Goal: Contribute content: Contribute content

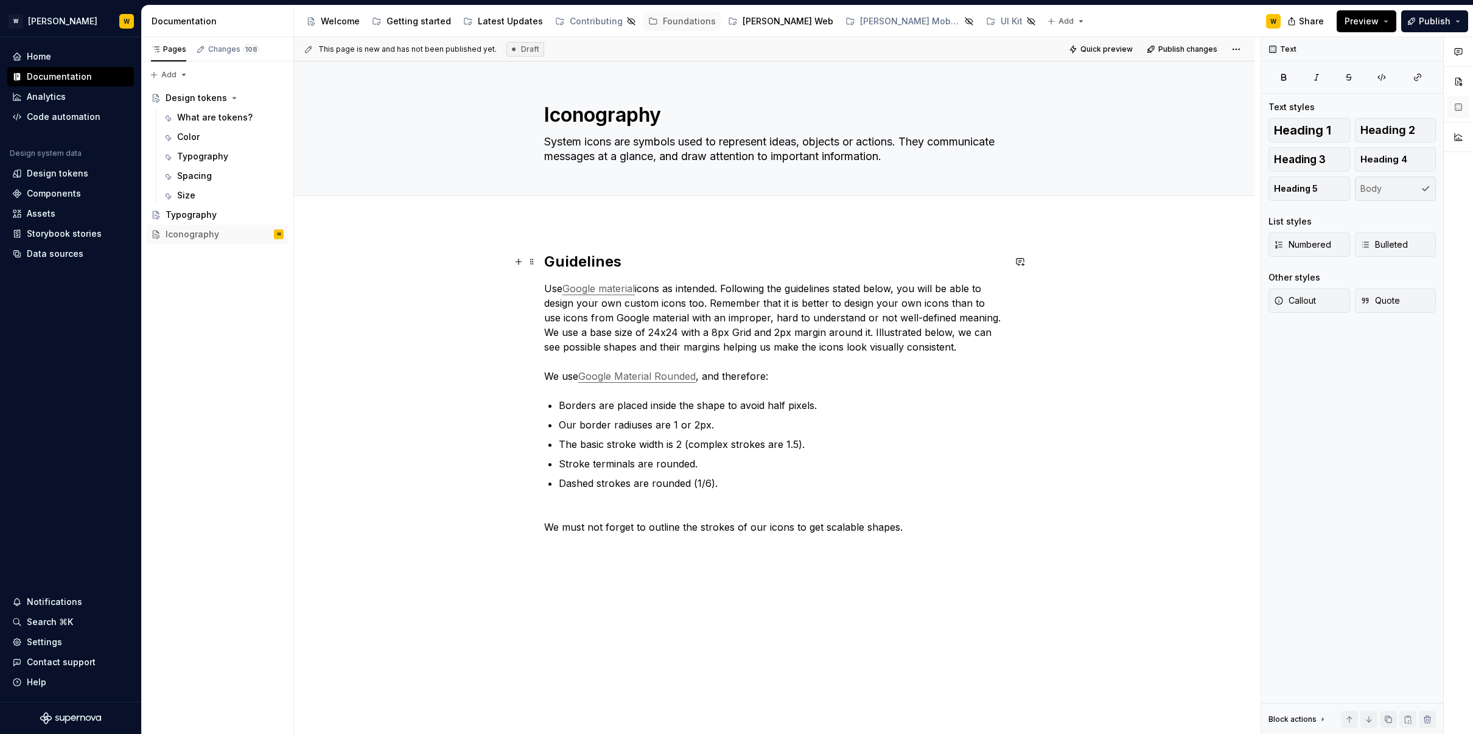
click at [637, 253] on h2 "Guidelines" at bounding box center [774, 261] width 460 height 19
click at [727, 150] on textarea "System icons are symbols used to represent ideas, objects or actions. They comm…" at bounding box center [772, 149] width 460 height 34
click at [834, 152] on textarea "System icons are symbols used to represent ideas, objects or actions. They comm…" at bounding box center [772, 149] width 460 height 34
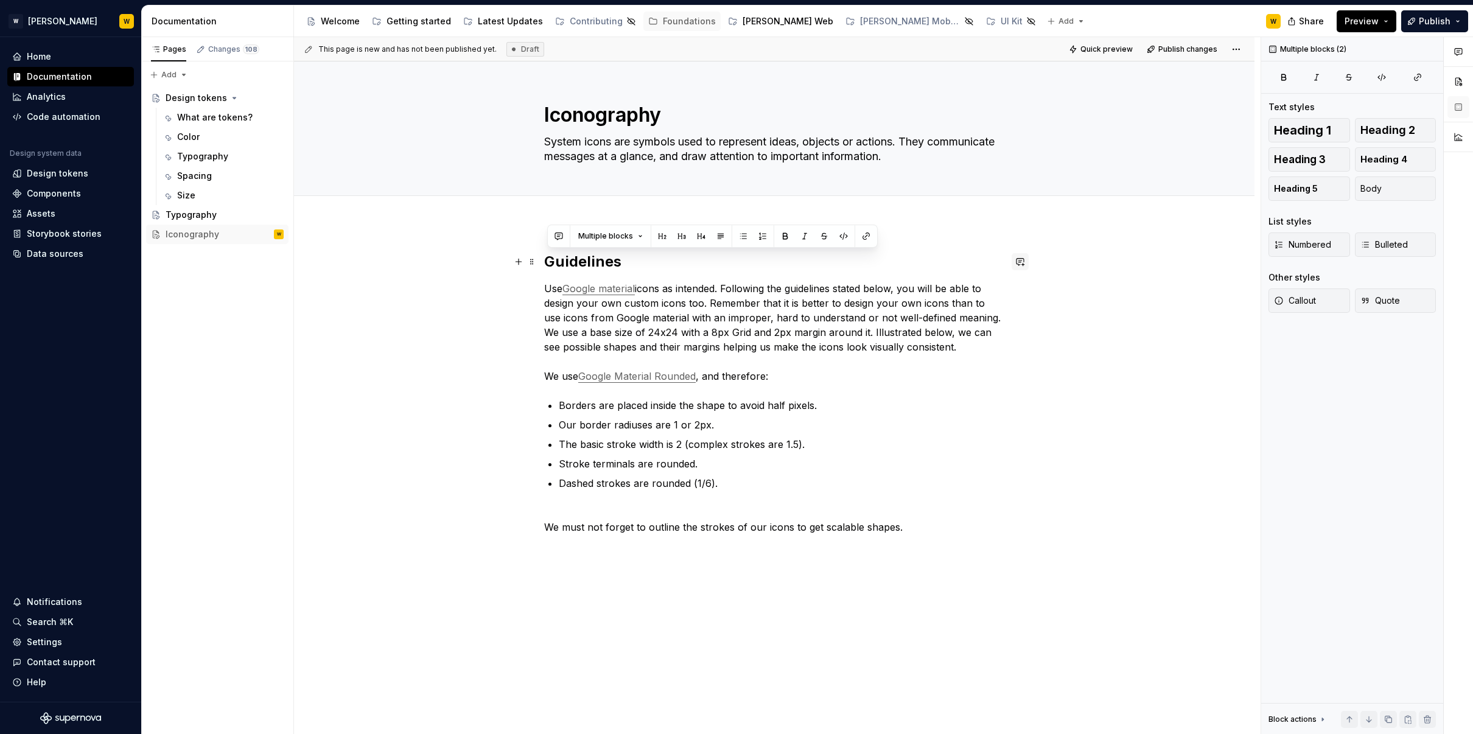
click at [1028, 254] on button "button" at bounding box center [1019, 261] width 17 height 17
click at [971, 244] on div "Guidelines Use Google material icons as intended. Following the guidelines stat…" at bounding box center [774, 503] width 960 height 561
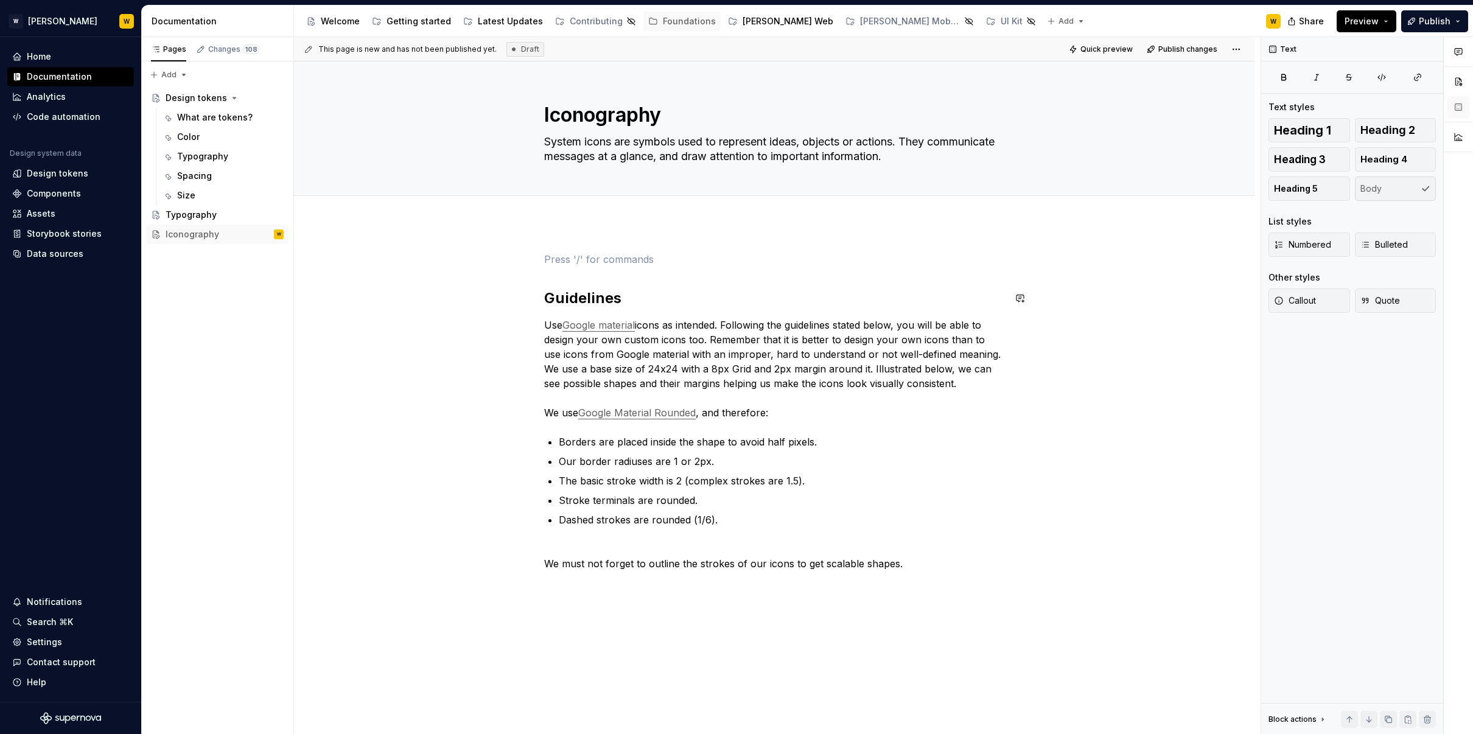
click at [777, 263] on p at bounding box center [774, 259] width 460 height 15
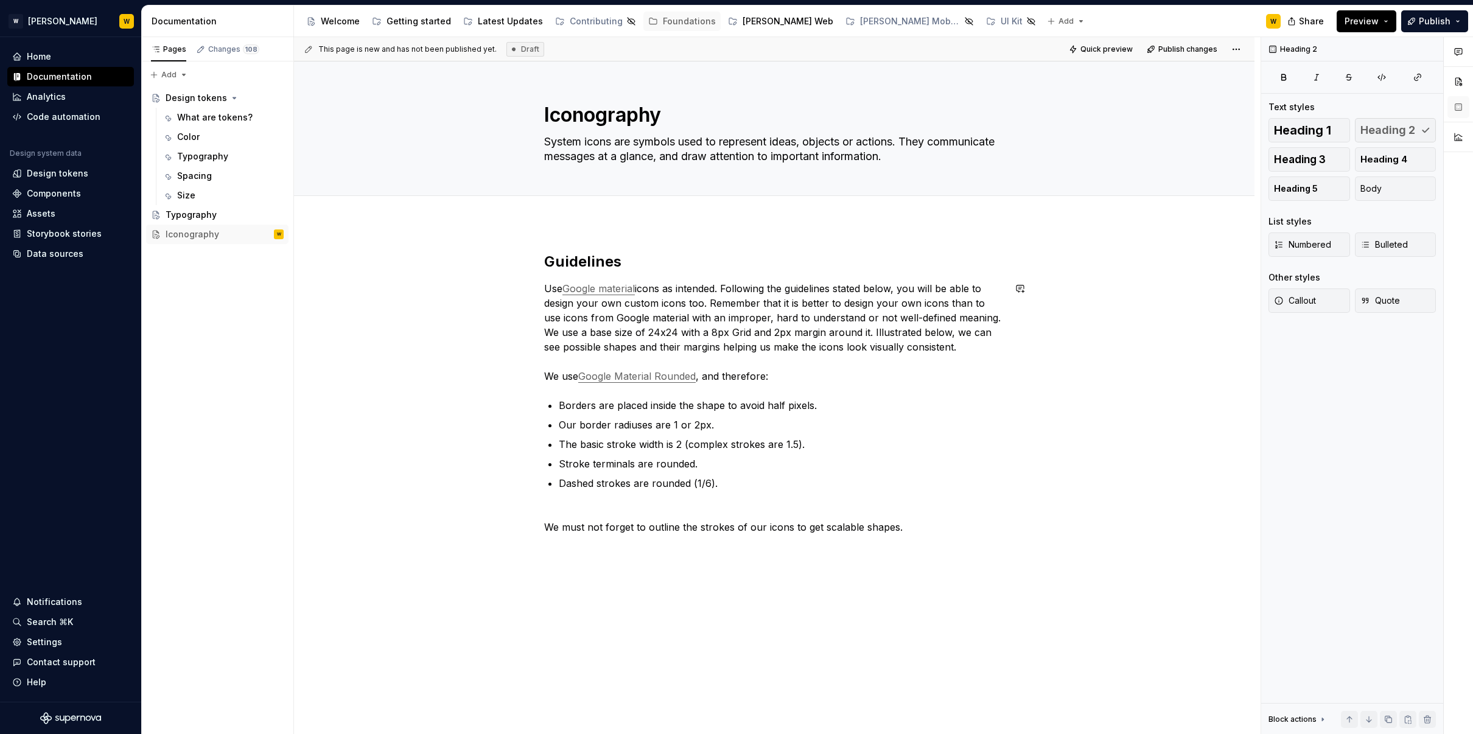
click at [670, 276] on div "Guidelines Use Google material icons as intended. Following the guidelines stat…" at bounding box center [774, 400] width 460 height 297
click at [601, 265] on h2 "Guidelines" at bounding box center [774, 261] width 460 height 19
click at [559, 338] on p "Use Google material icons as intended. Following the guidelines stated below, y…" at bounding box center [774, 332] width 460 height 102
click at [631, 262] on h2 "Guidelines" at bounding box center [774, 261] width 460 height 19
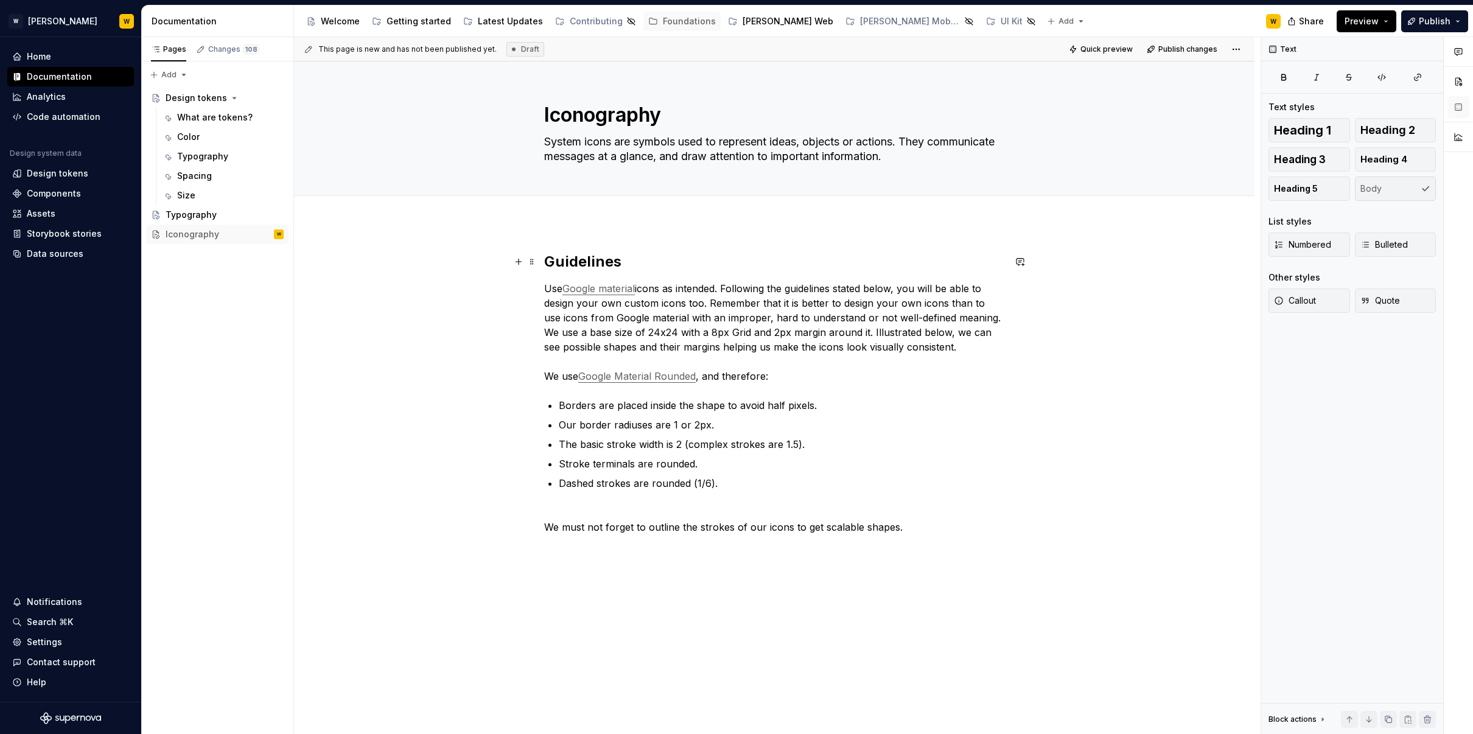
click at [631, 262] on h2 "Guidelines" at bounding box center [774, 261] width 460 height 19
click at [436, 255] on div "Guidelines Use Google material icons as intended. Following the guidelines stat…" at bounding box center [774, 503] width 960 height 561
click at [563, 262] on h2 "Guidelines" at bounding box center [774, 261] width 460 height 19
click at [562, 260] on h2 "Guidelines" at bounding box center [774, 261] width 460 height 19
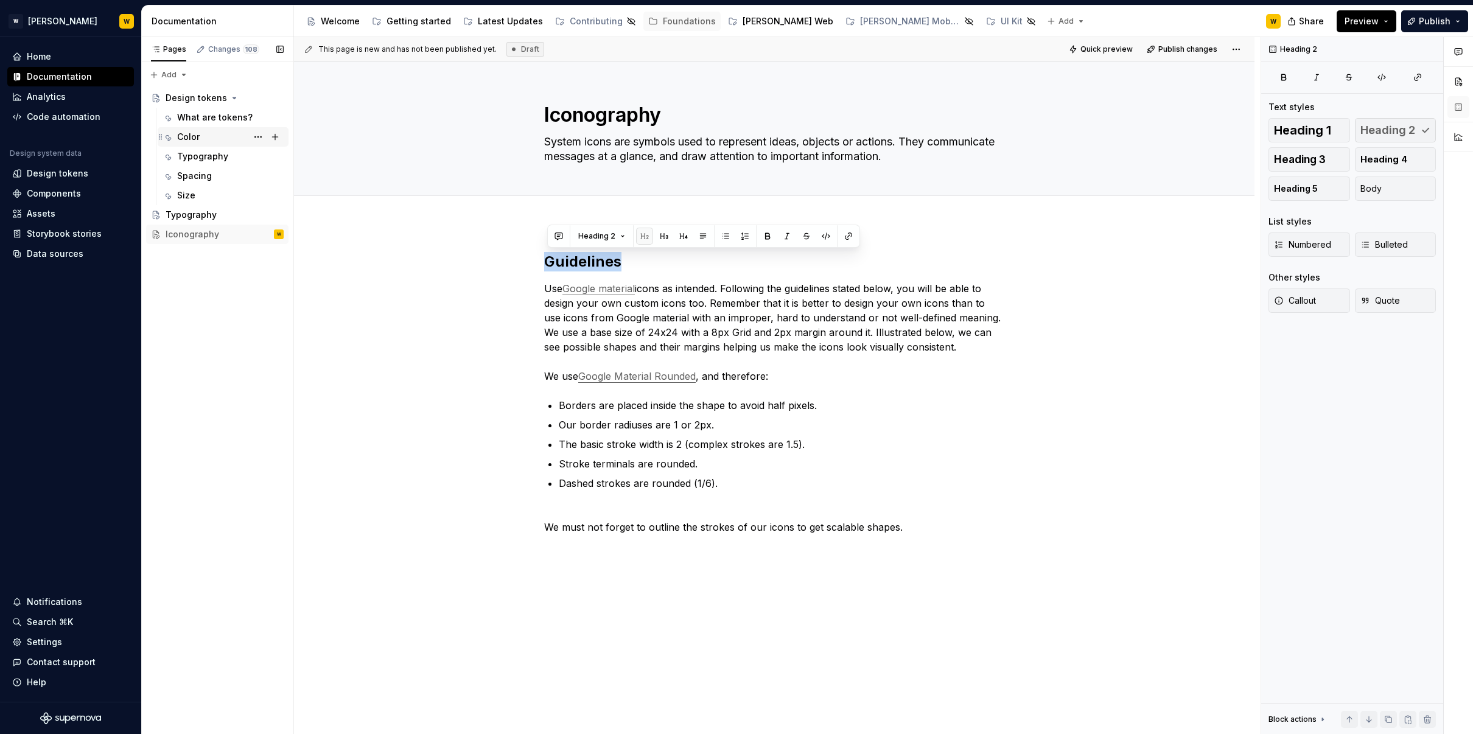
click at [198, 141] on div "Color" at bounding box center [230, 136] width 106 height 17
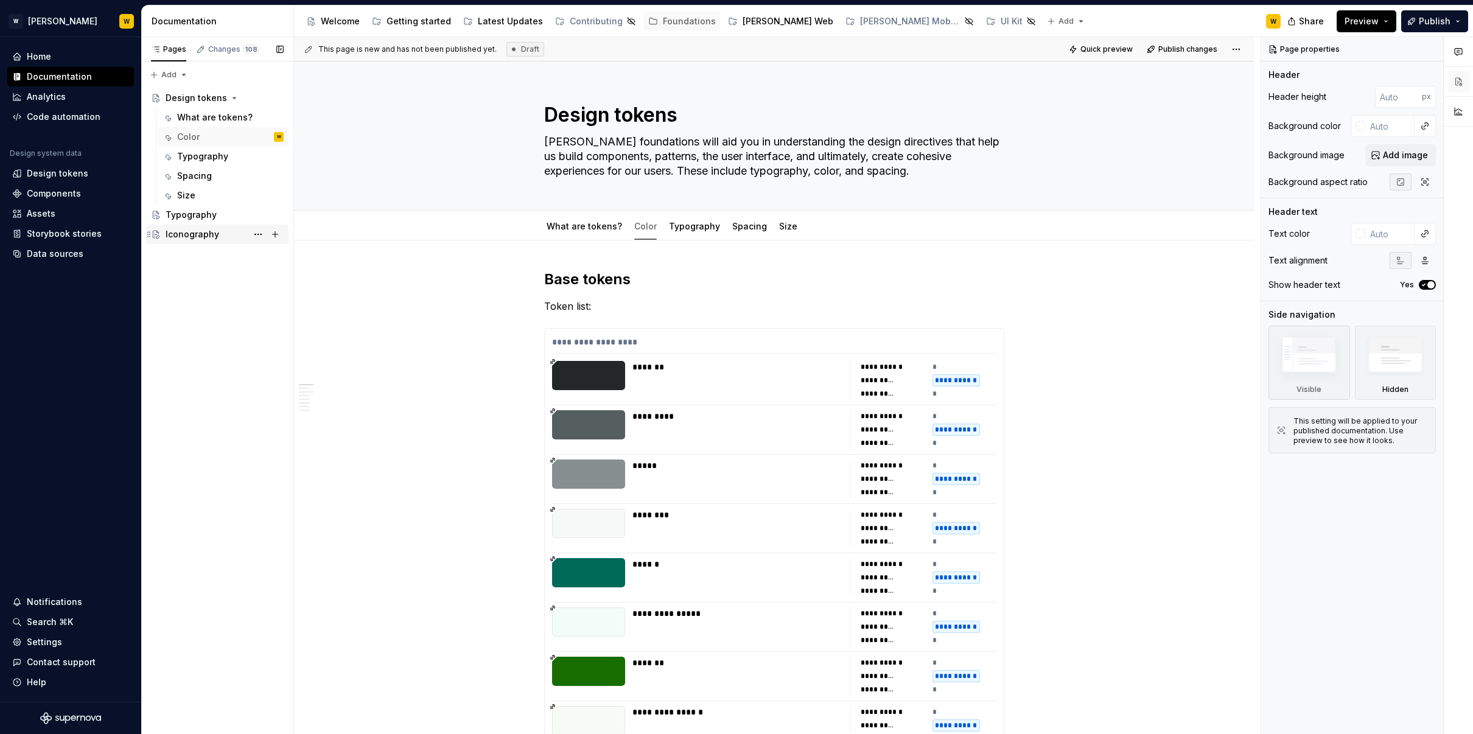
click at [204, 236] on div "Iconography" at bounding box center [193, 234] width 54 height 12
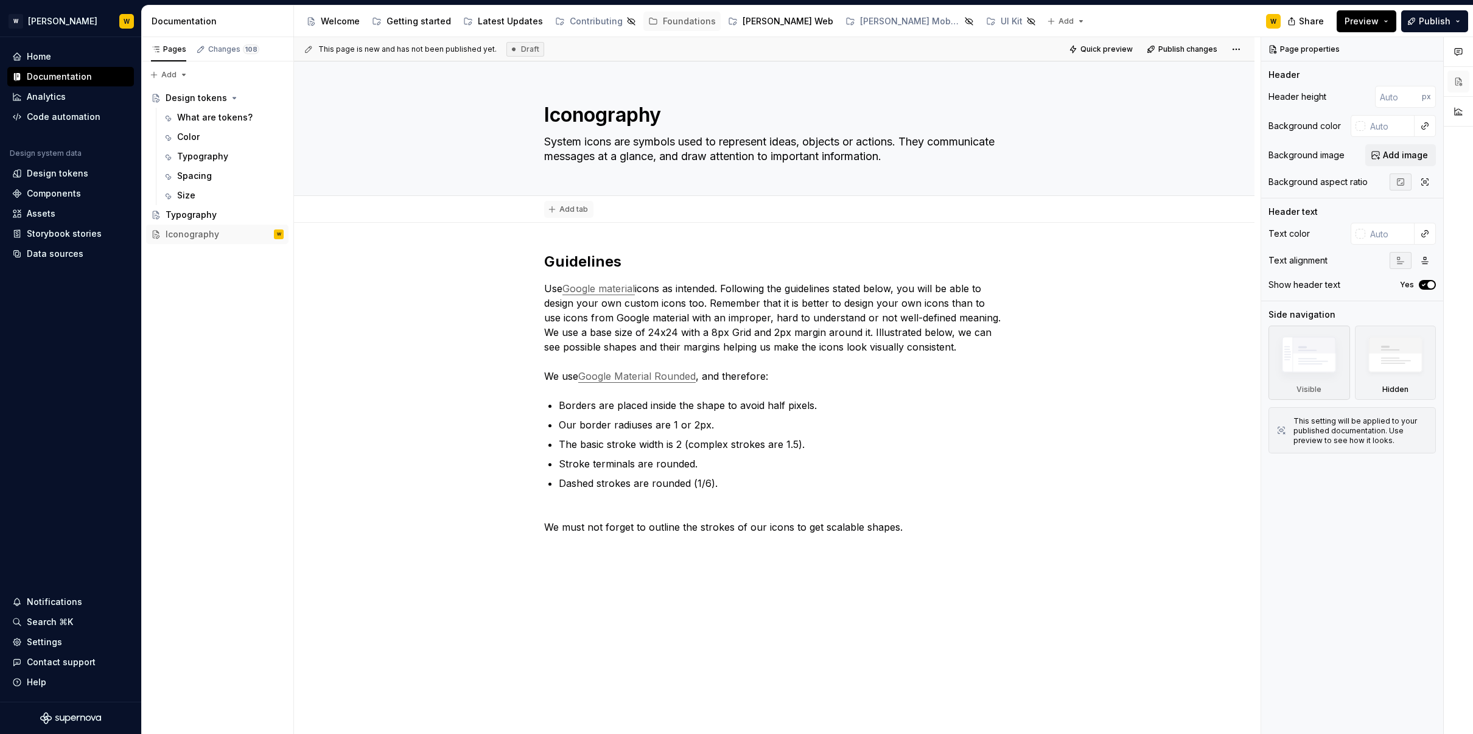
type textarea "*"
click at [584, 206] on span "Add tab" at bounding box center [573, 209] width 29 height 10
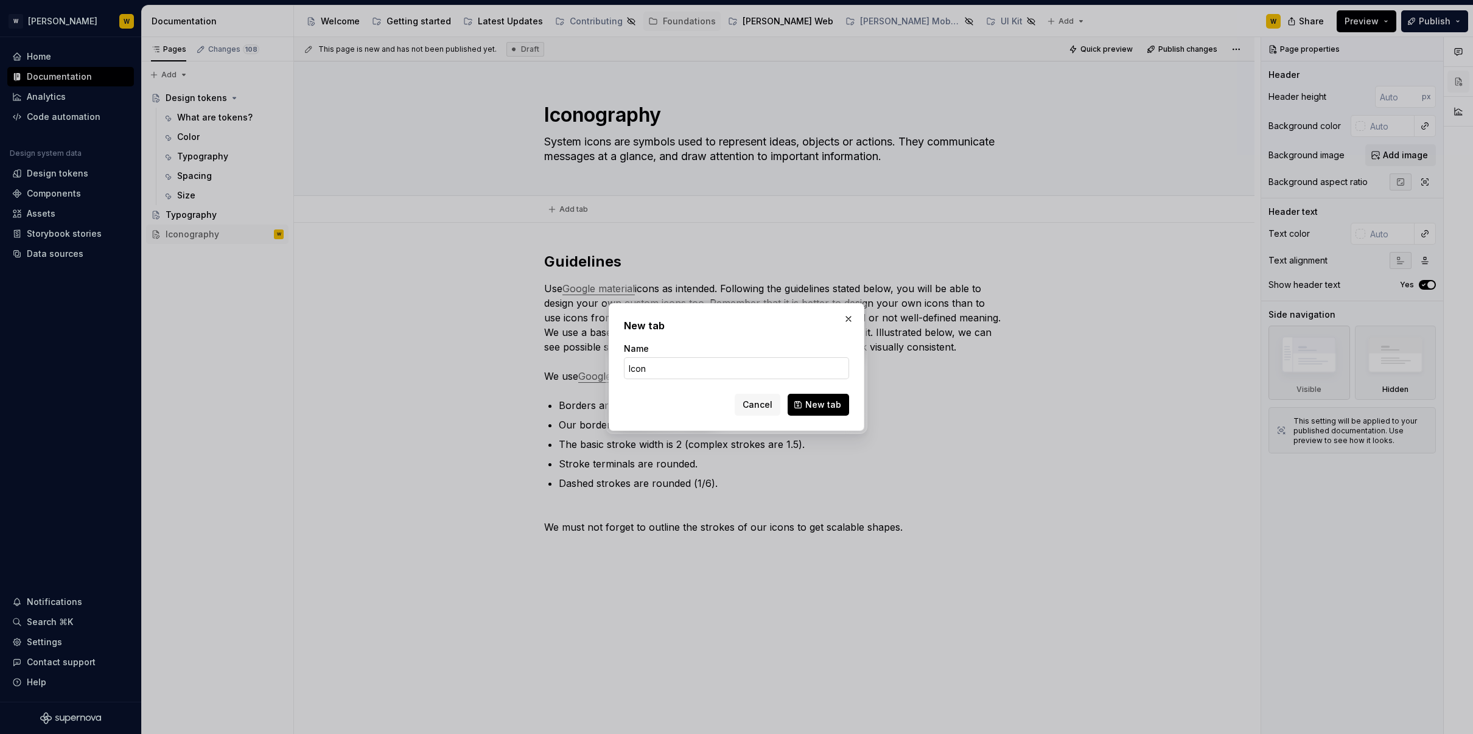
type input "Icons"
click button "New tab" at bounding box center [817, 405] width 61 height 22
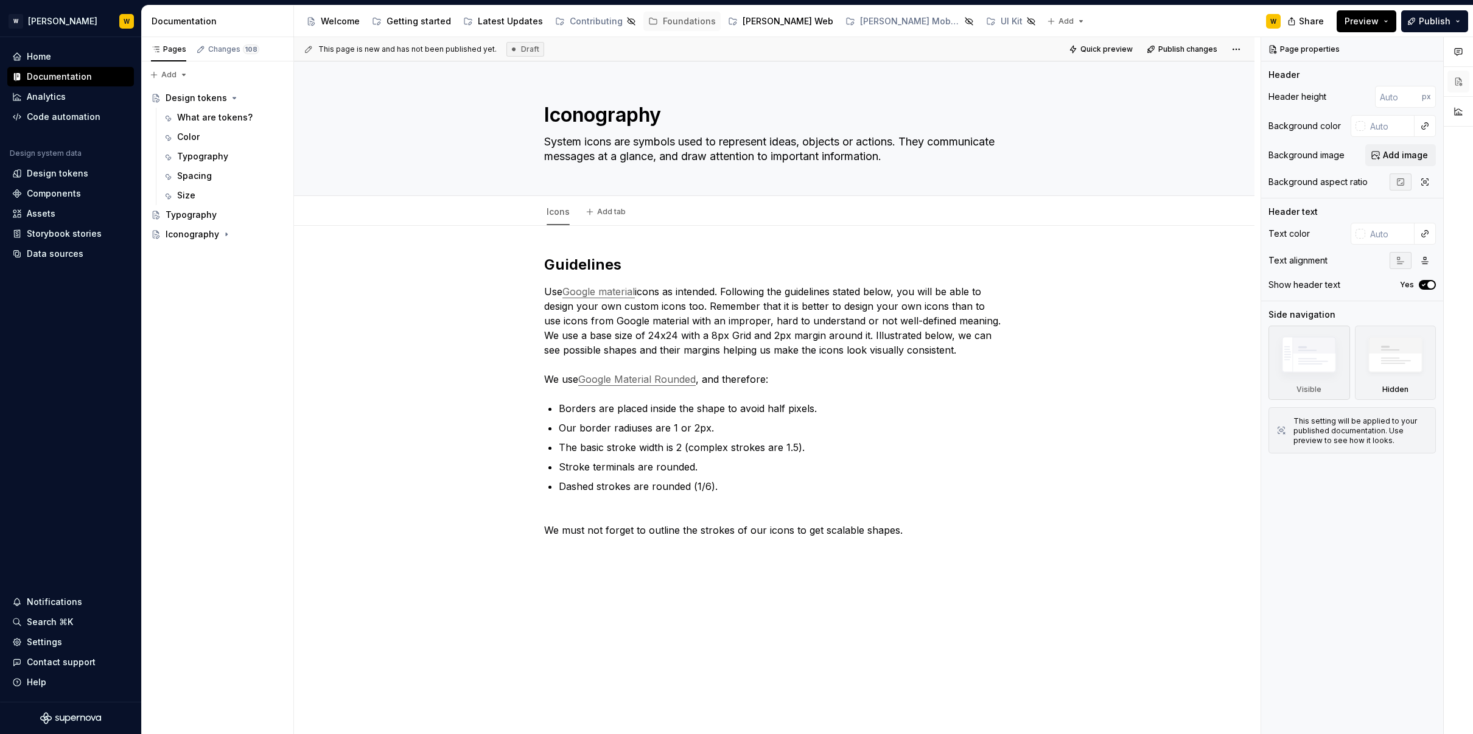
type textarea "*"
click at [612, 210] on span "Add tab" at bounding box center [611, 212] width 29 height 10
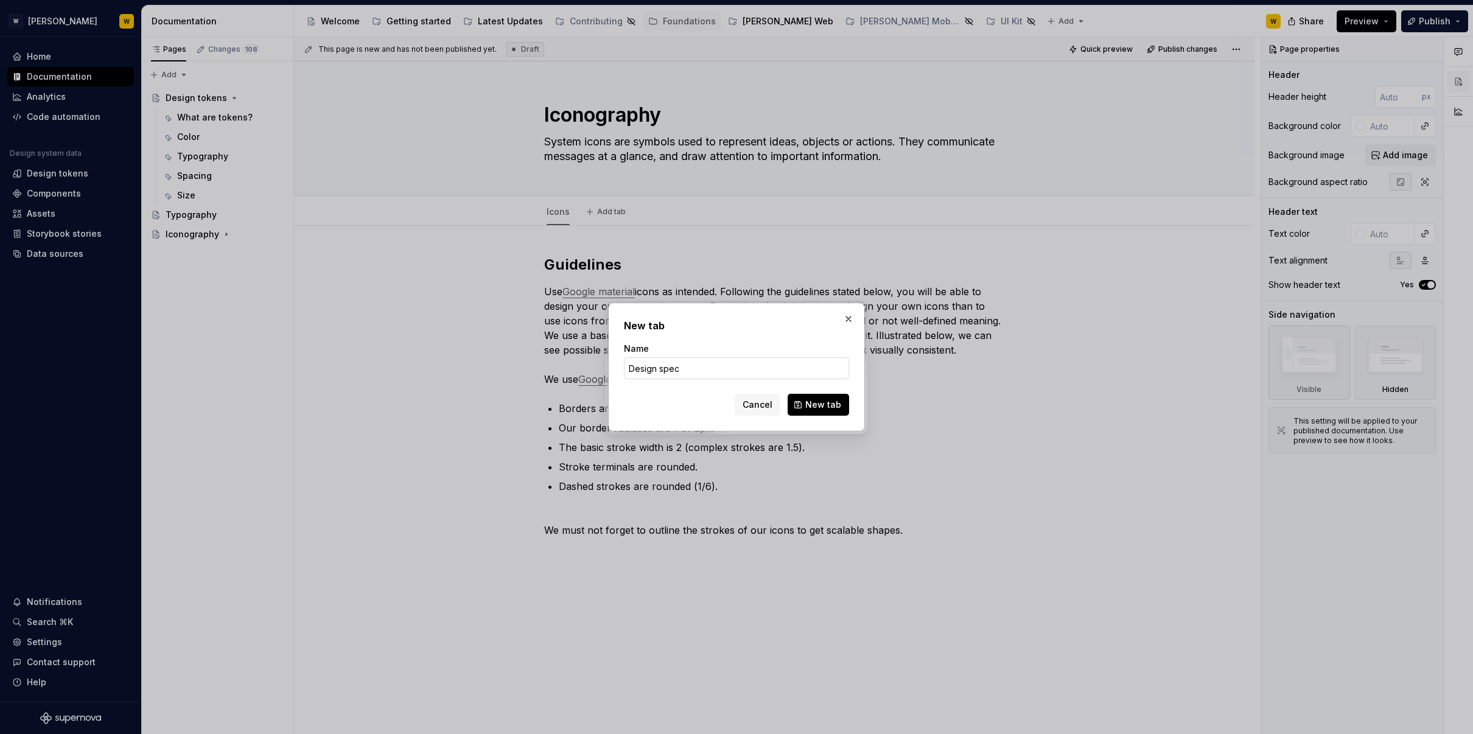
type input "Design specs"
click button "New tab" at bounding box center [817, 405] width 61 height 22
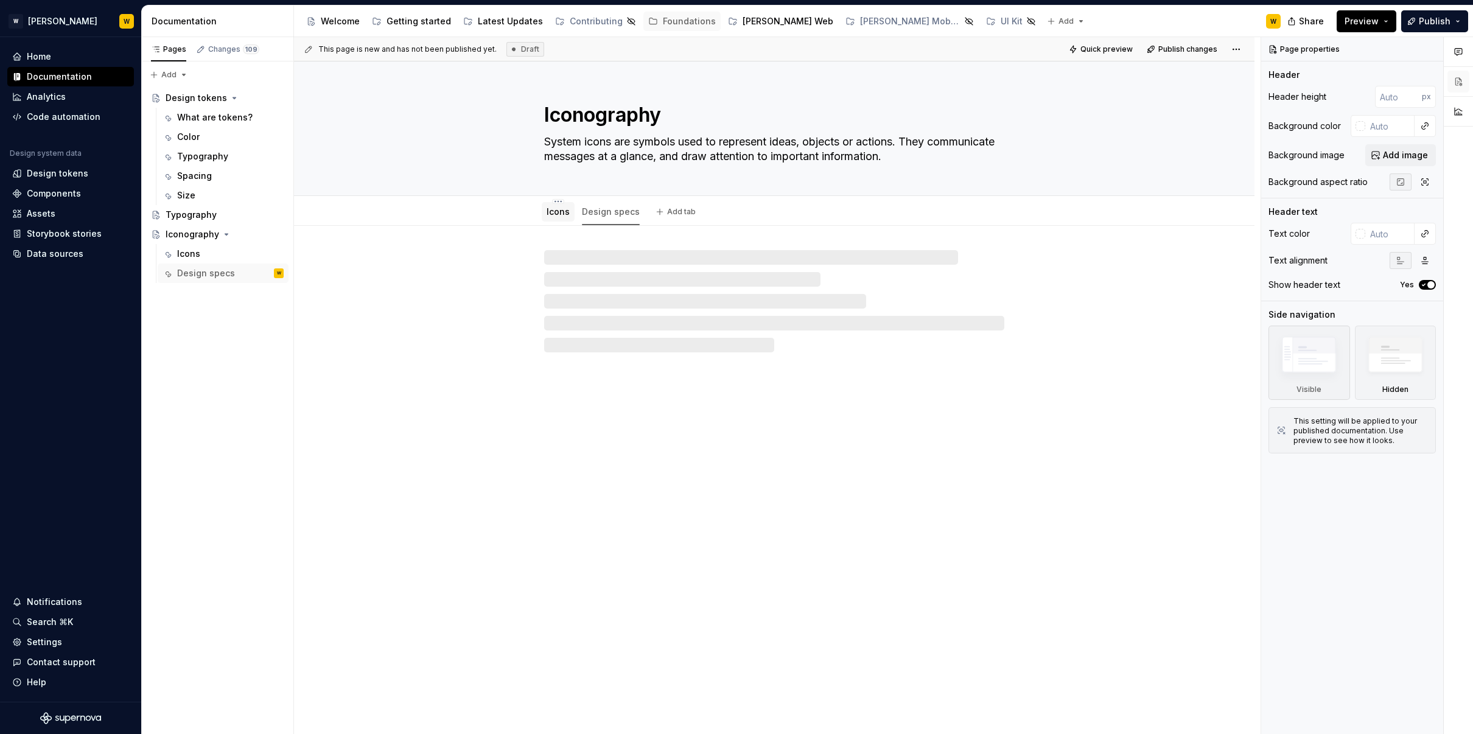
click at [561, 215] on link "Icons" at bounding box center [557, 211] width 23 height 10
drag, startPoint x: 584, startPoint y: 211, endPoint x: 525, endPoint y: 210, distance: 59.0
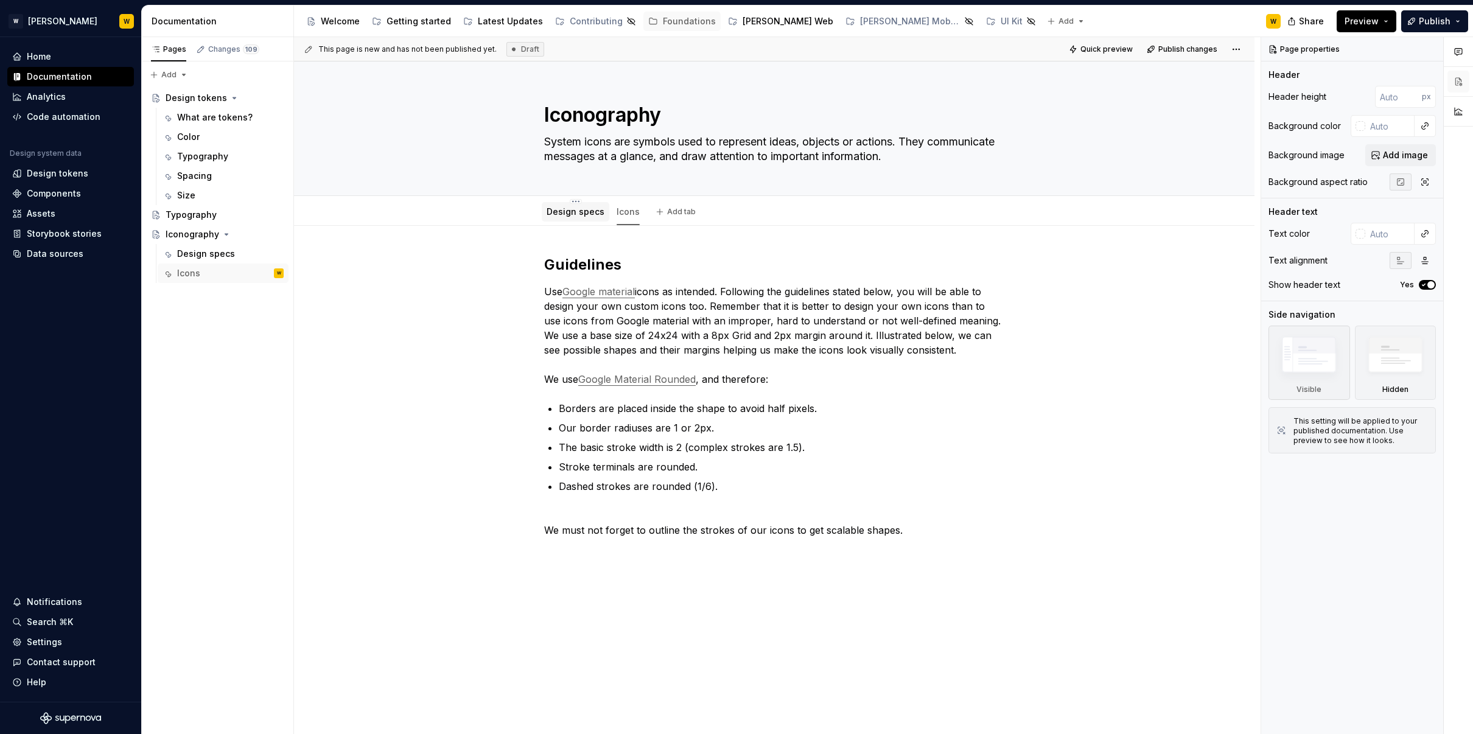
click at [598, 212] on link "Design specs" at bounding box center [575, 211] width 58 height 10
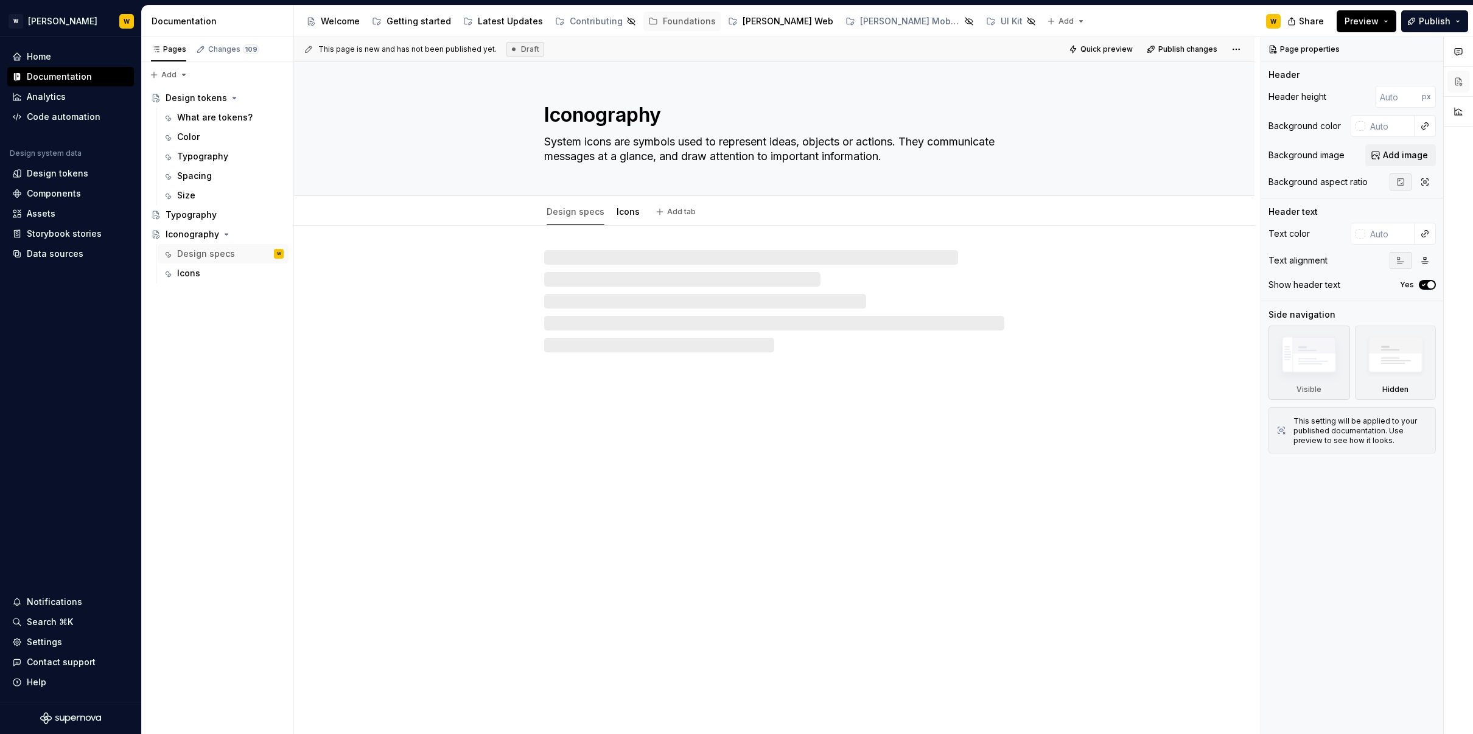
click at [598, 212] on link "Design specs" at bounding box center [575, 211] width 58 height 10
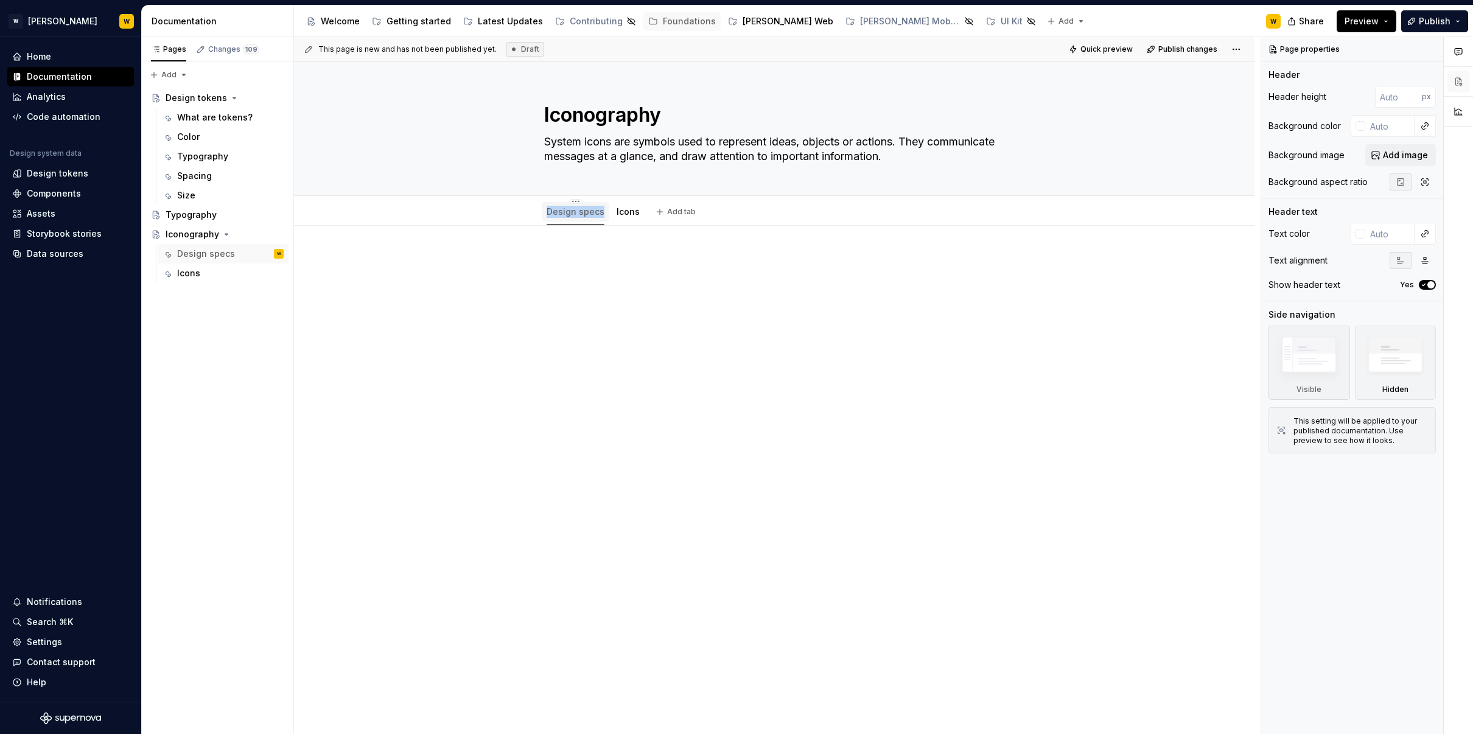
click at [585, 209] on link "Design specs" at bounding box center [575, 211] width 58 height 10
click at [571, 210] on link "Design specs" at bounding box center [575, 211] width 58 height 10
click at [1176, 363] on div at bounding box center [774, 381] width 960 height 310
click at [199, 256] on div "Design specs" at bounding box center [206, 254] width 58 height 12
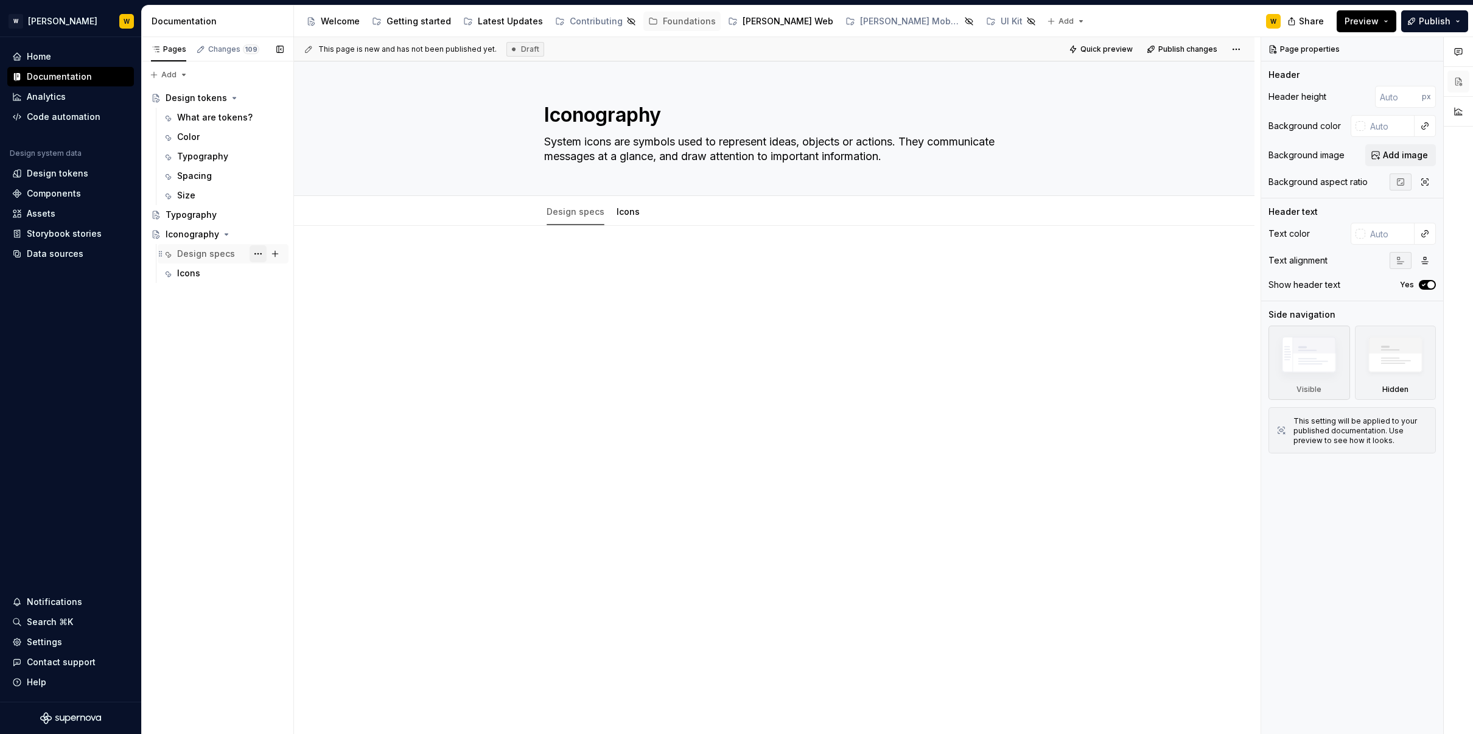
click at [260, 252] on button "Page tree" at bounding box center [257, 253] width 17 height 17
type textarea "*"
click at [294, 279] on div "Rename tab" at bounding box center [331, 275] width 119 height 12
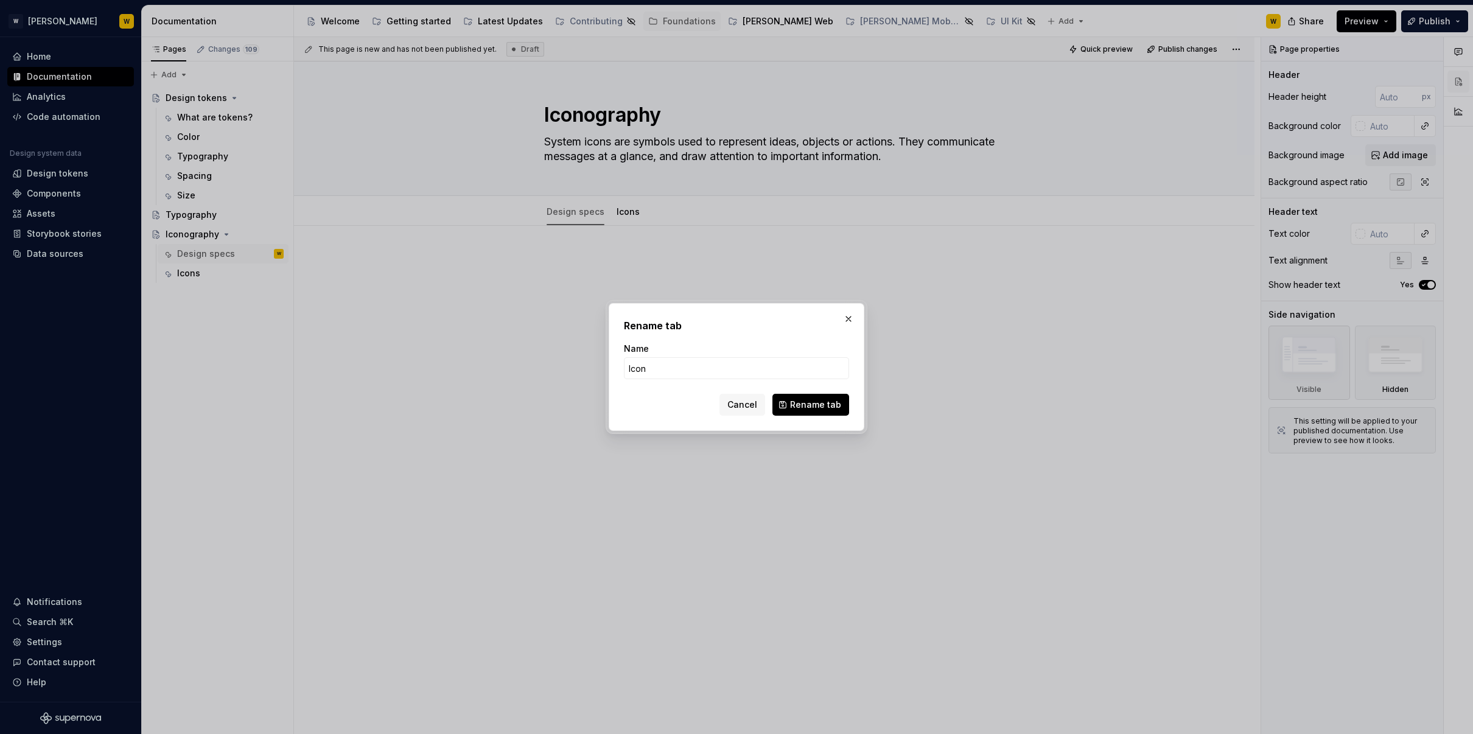
type input "Icons"
click button "Rename tab" at bounding box center [810, 405] width 77 height 22
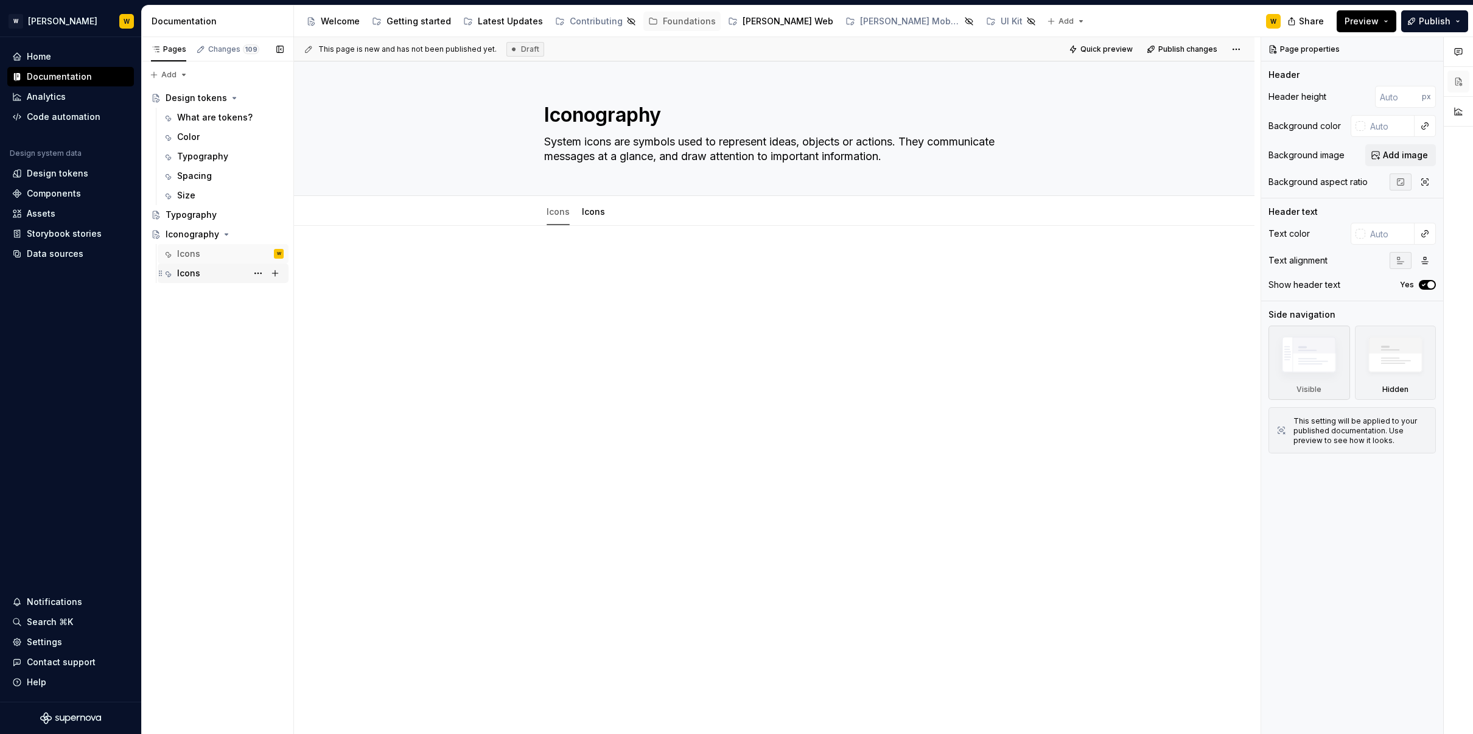
click at [206, 273] on div "Icons" at bounding box center [230, 273] width 106 height 17
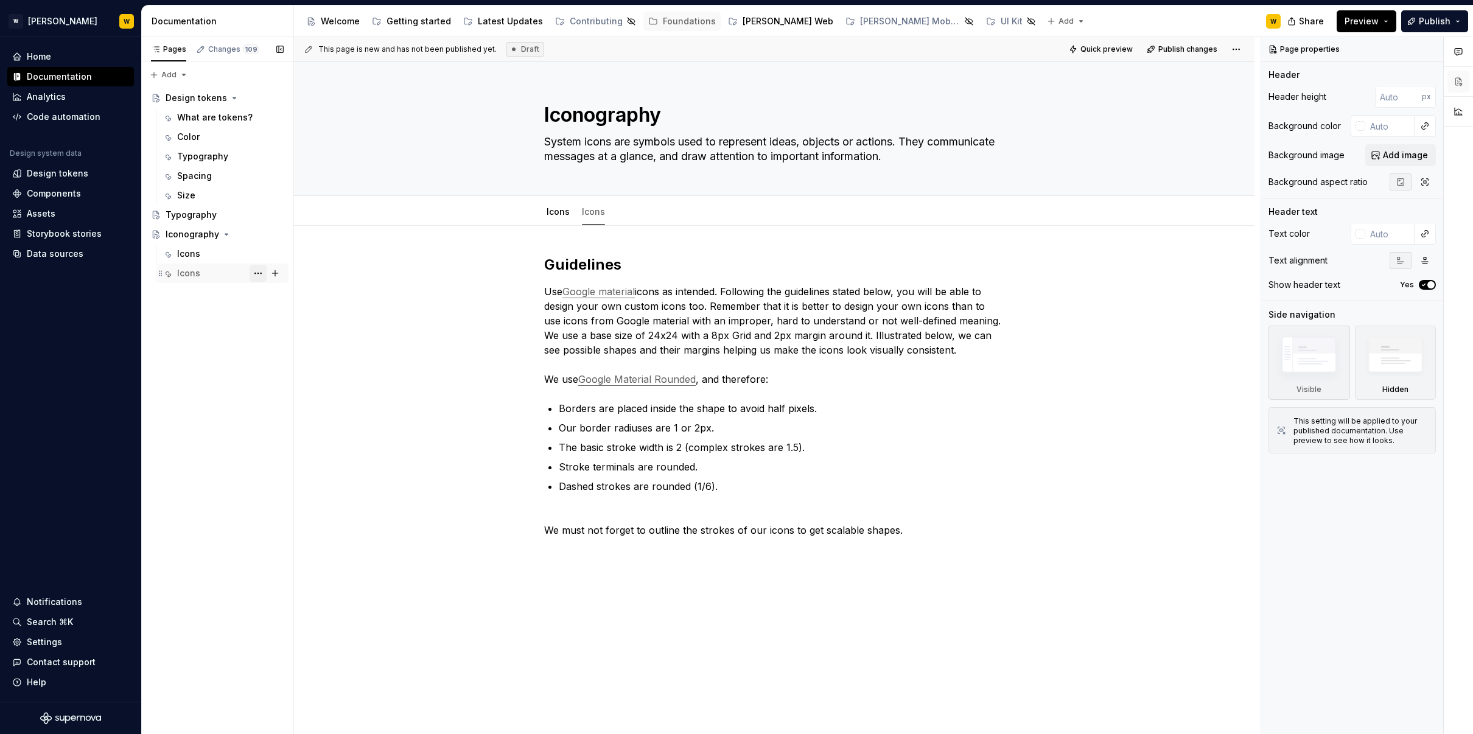
click at [257, 270] on button "Page tree" at bounding box center [257, 273] width 17 height 17
type textarea "*"
click at [295, 299] on div "Rename tab" at bounding box center [331, 294] width 119 height 12
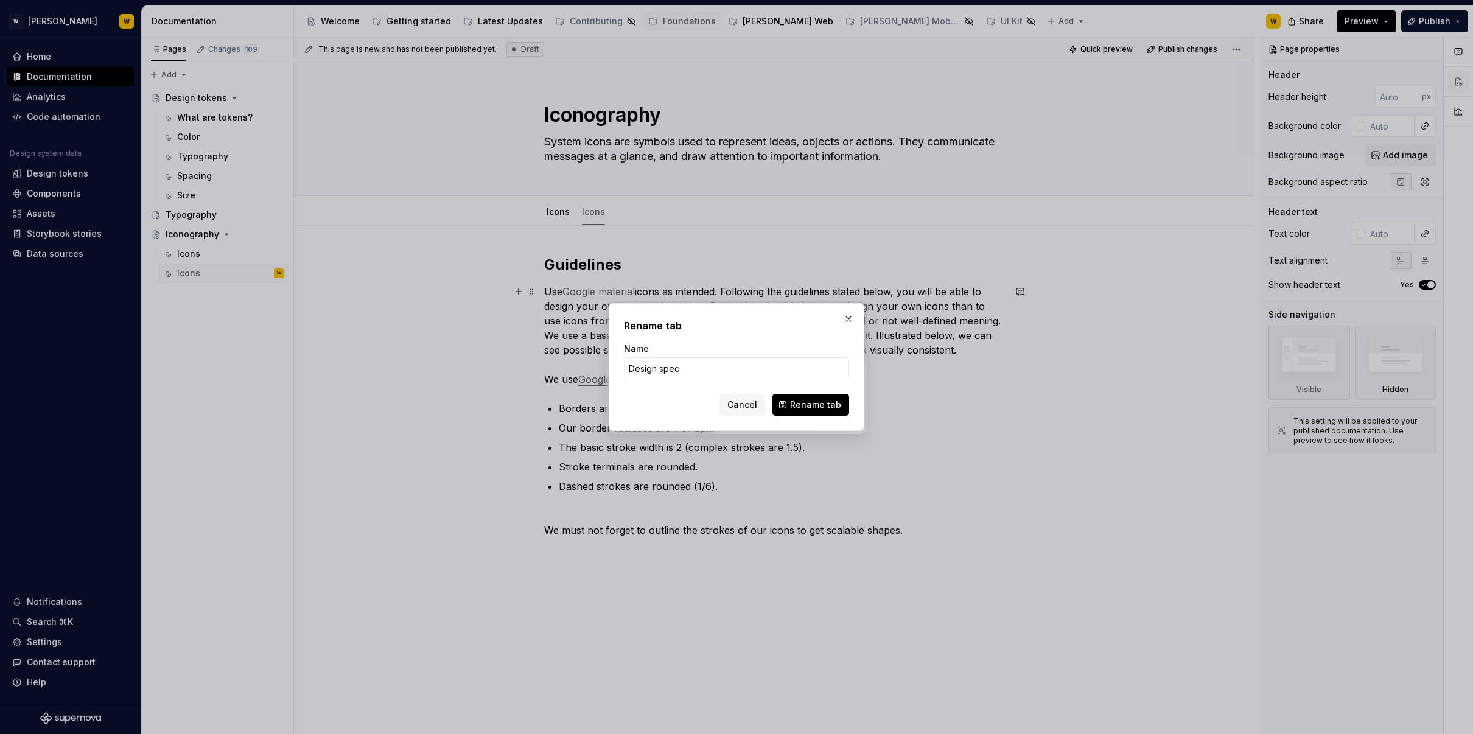
type input "Design specs"
click button "Rename tab" at bounding box center [810, 405] width 77 height 22
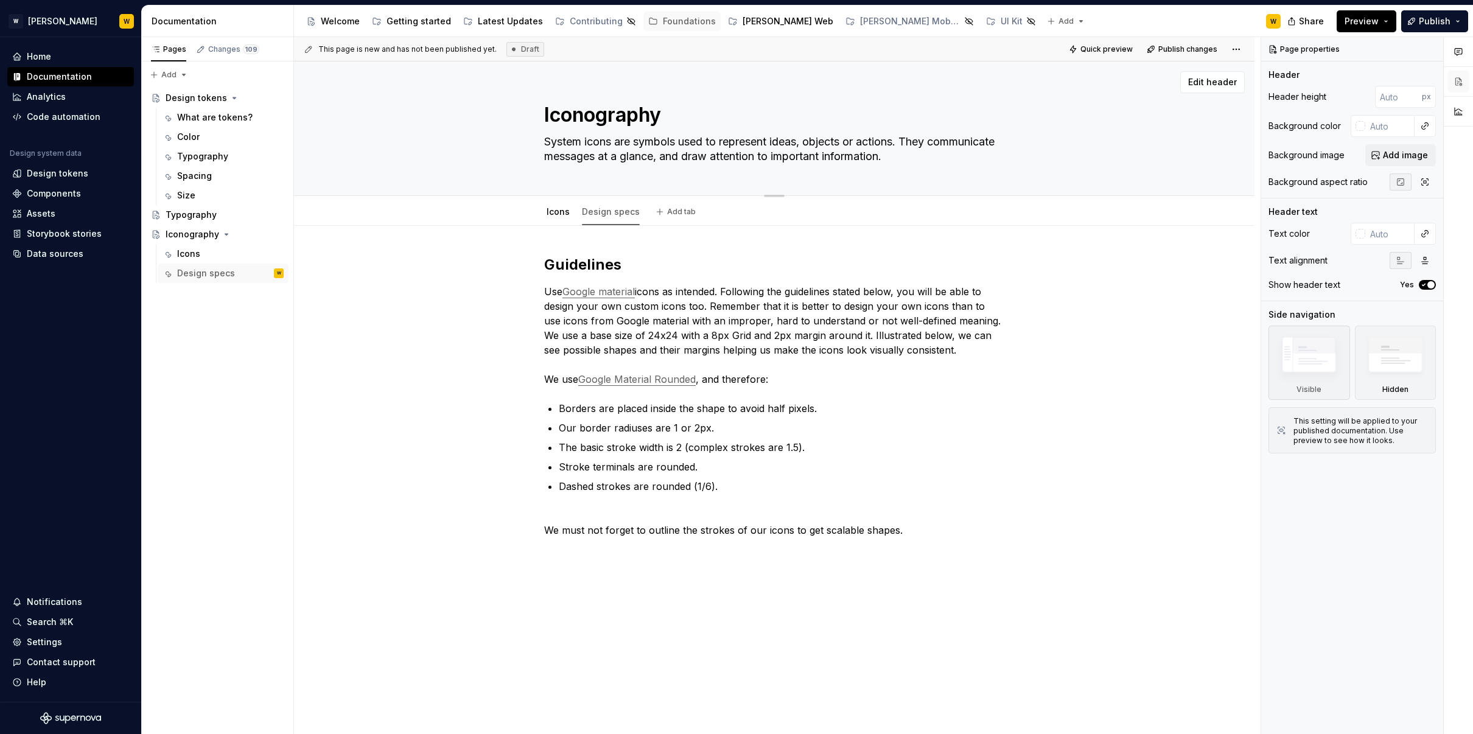
click at [628, 148] on textarea "System icons are symbols used to represent ideas, objects or actions. They comm…" at bounding box center [772, 149] width 460 height 34
paste textarea "Icons are visual symbols that communicate meaning at a glance. They represent o…"
type textarea "*"
type textarea "Icons are visual symbols that communicate meaning at a glance. They represent o…"
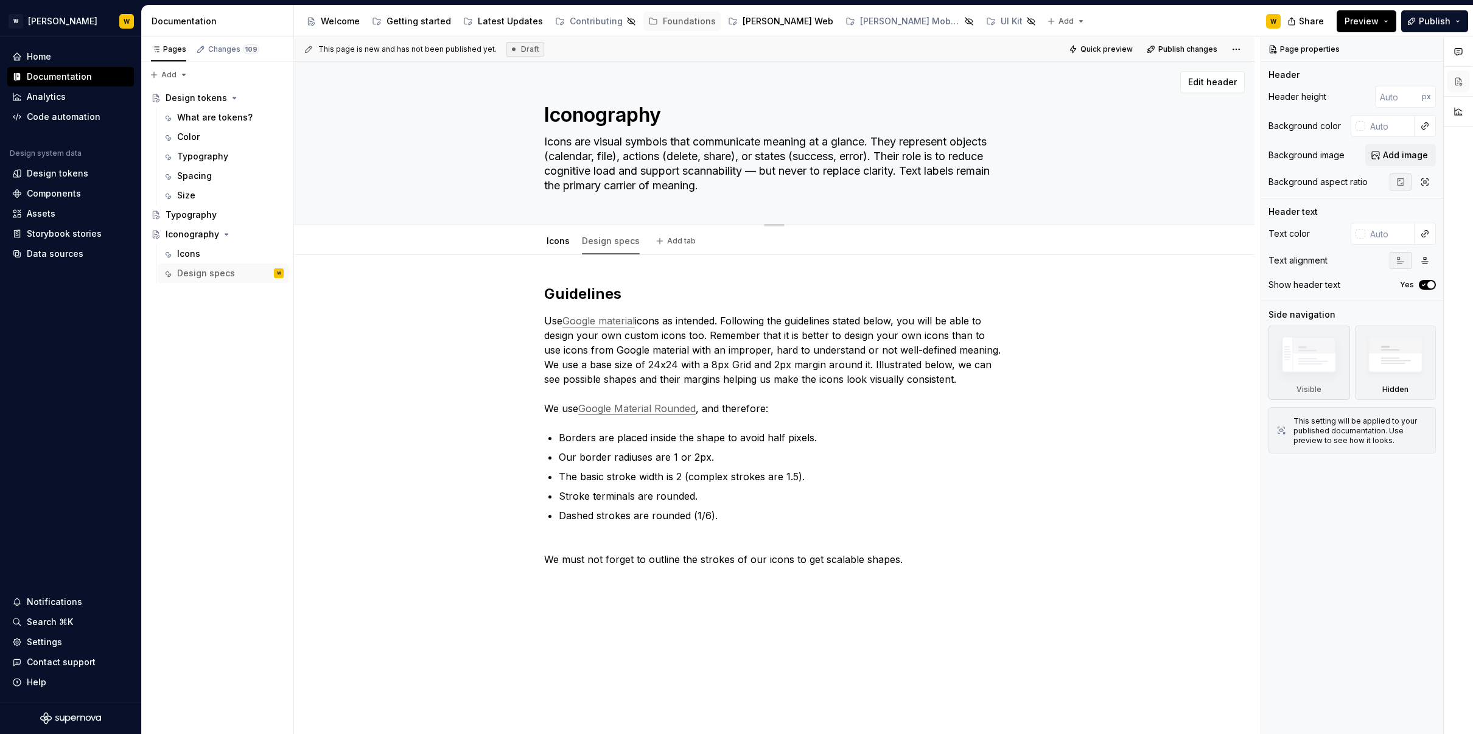
click at [613, 144] on textarea "Icons are visual symbols that communicate meaning at a glance. They represent o…" at bounding box center [772, 163] width 460 height 63
drag, startPoint x: 662, startPoint y: 155, endPoint x: 588, endPoint y: 159, distance: 74.4
click at [588, 159] on textarea "Icons are visual symbols that communicate meaning at a glance. They represent o…" at bounding box center [772, 163] width 460 height 63
type textarea "*"
type textarea "Icons are visual symbols that communicate meaning at a glance. They represent o…"
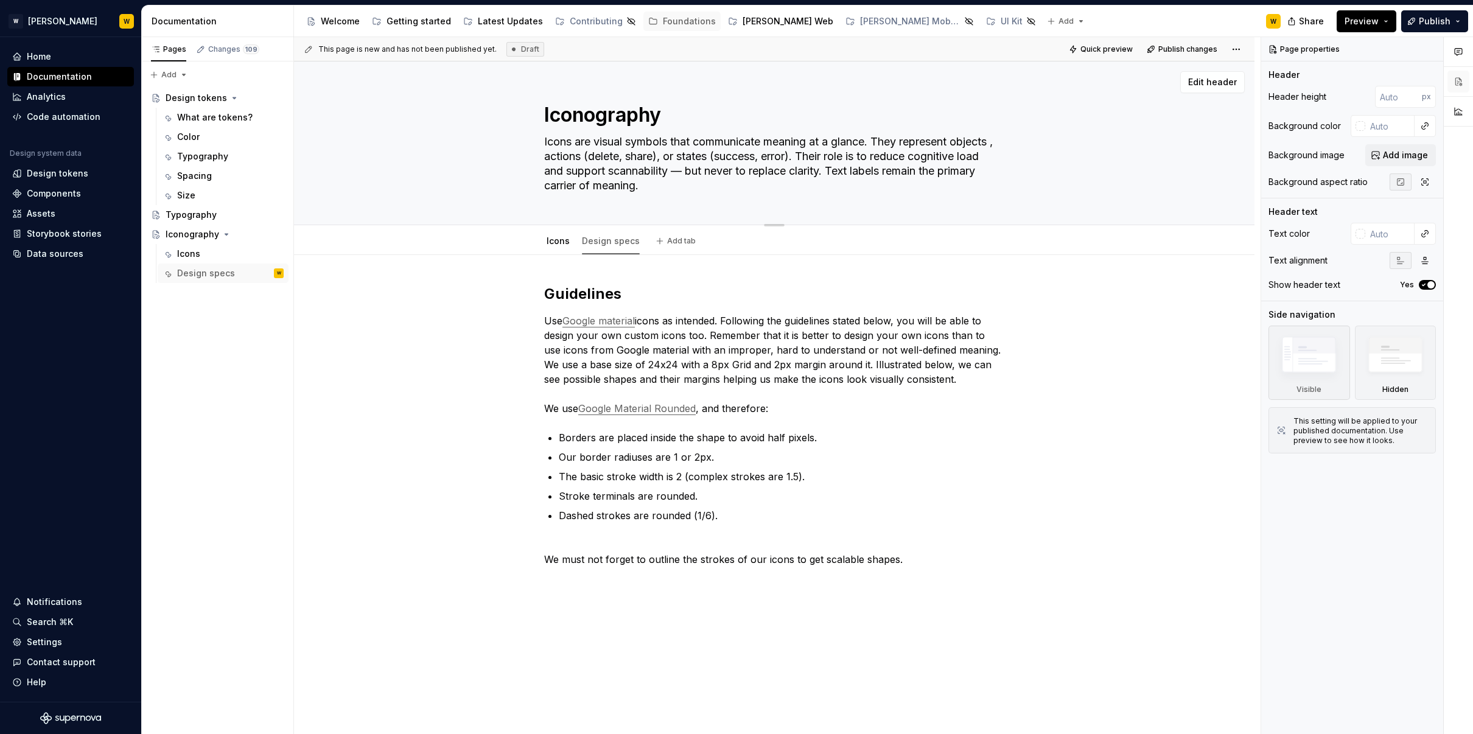
type textarea "*"
type textarea "Icons are visual symbols that communicate meaning at a glance. They represent o…"
drag, startPoint x: 631, startPoint y: 155, endPoint x: 704, endPoint y: 155, distance: 73.0
click at [708, 154] on textarea "Icons are visual symbols that communicate meaning at a glance. They represent o…" at bounding box center [772, 163] width 460 height 63
click at [702, 155] on textarea "Icons are visual symbols that communicate meaning at a glance. They represent o…" at bounding box center [772, 163] width 460 height 63
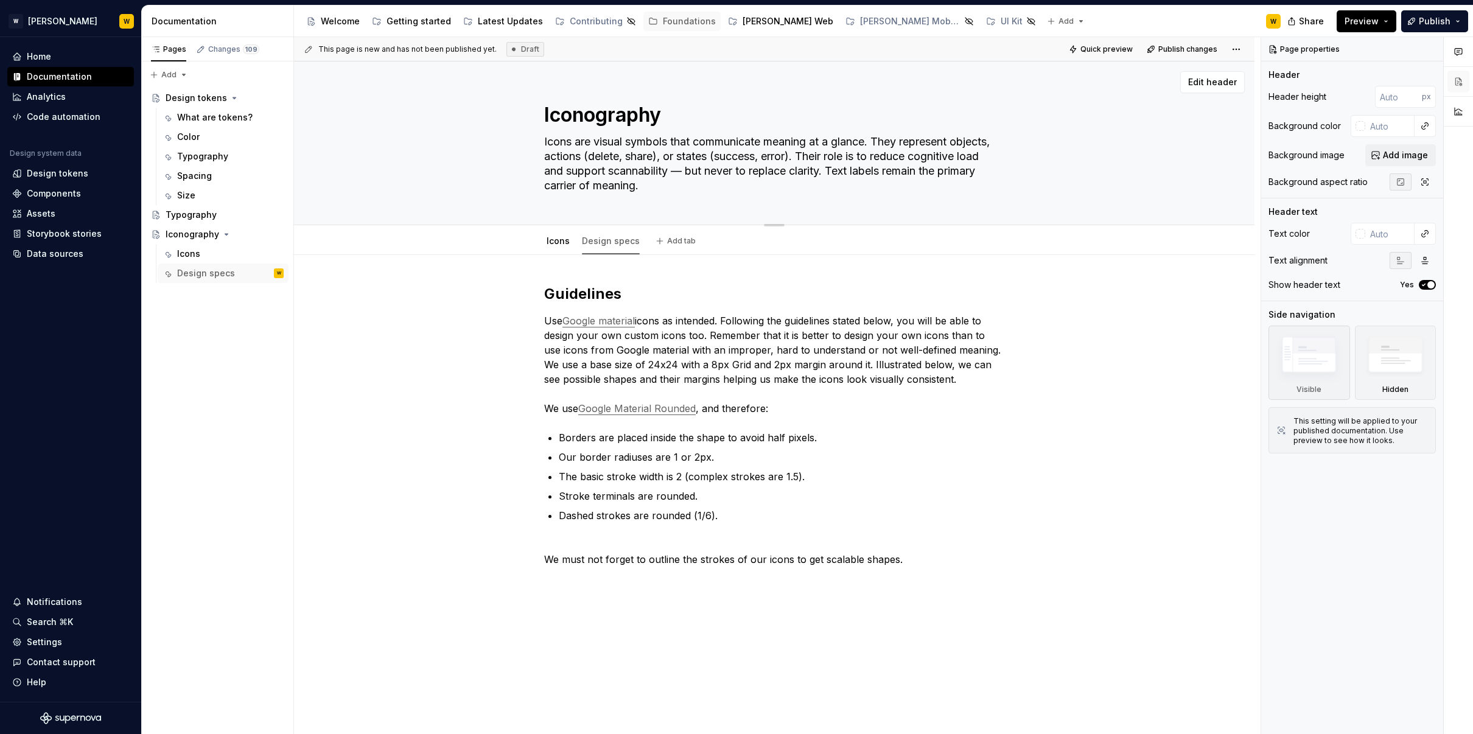
drag, startPoint x: 699, startPoint y: 155, endPoint x: 627, endPoint y: 155, distance: 71.2
click at [627, 155] on textarea "Icons are visual symbols that communicate meaning at a glance. They represent o…" at bounding box center [772, 163] width 460 height 63
type textarea "*"
type textarea "Icons are visual symbols that communicate meaning at a glance. They represent o…"
type textarea "*"
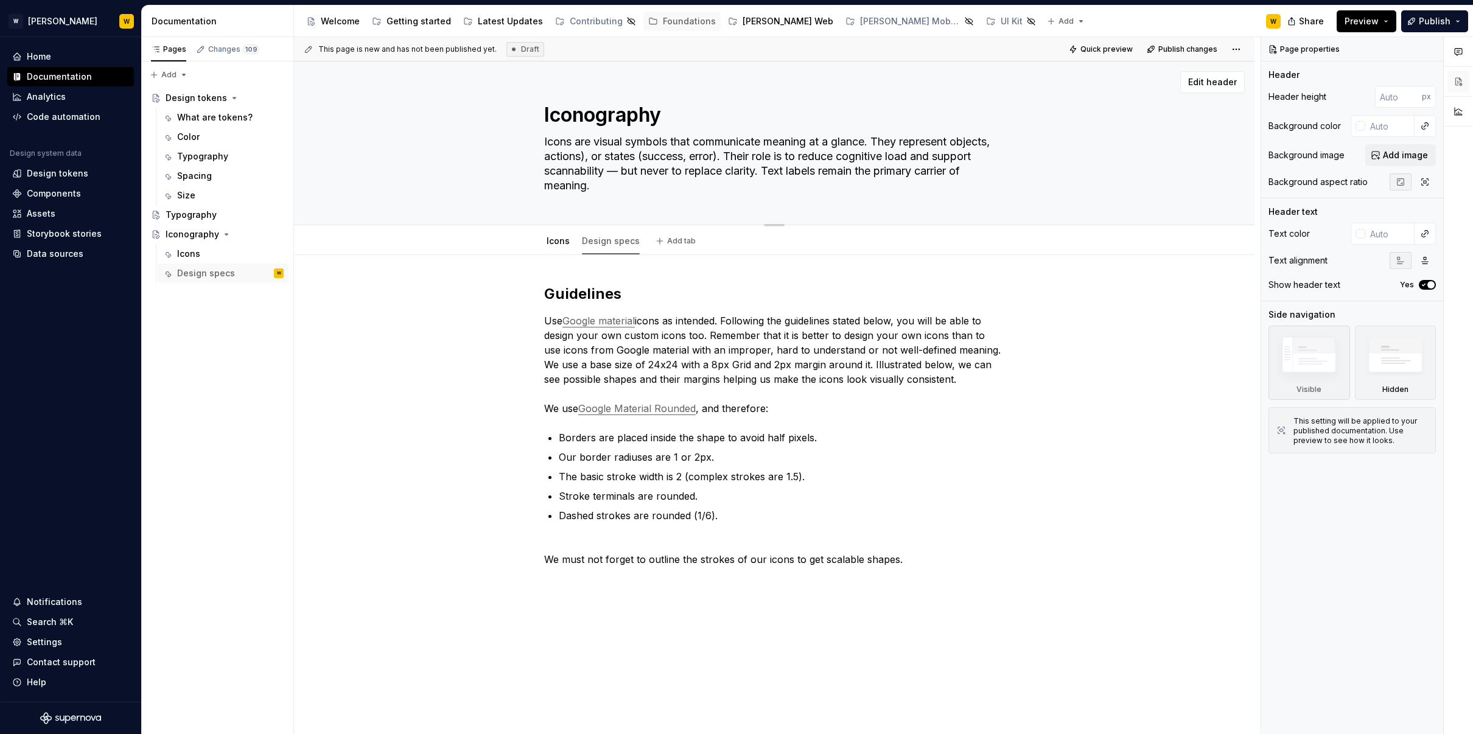
type textarea "Icons are visual symbols that communicate meaning at a glance. They represent o…"
drag, startPoint x: 681, startPoint y: 156, endPoint x: 764, endPoint y: 151, distance: 82.9
click at [764, 151] on textarea "Icons are visual symbols that communicate meaning at a glance. They represent o…" at bounding box center [772, 163] width 460 height 63
type textarea "*"
type textarea "Icons are visual symbols that communicate meaning at a glance. They represent o…"
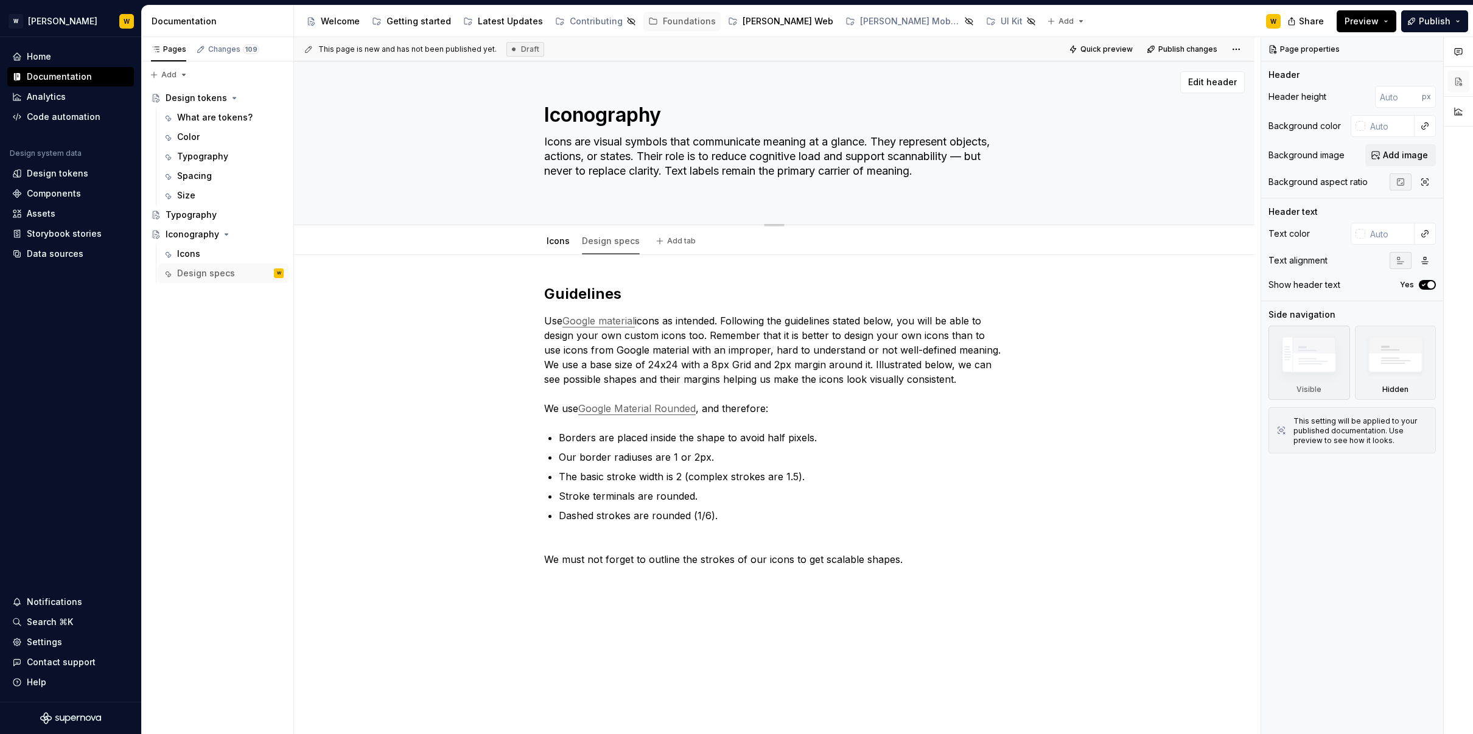
type textarea "*"
click at [691, 157] on textarea "Icons are visual symbols that communicate meaning at a glance. They represent o…" at bounding box center [772, 163] width 460 height 63
click at [781, 162] on textarea "Icons are visual symbols that communicate meaning at a glance. They represent o…" at bounding box center [772, 163] width 460 height 63
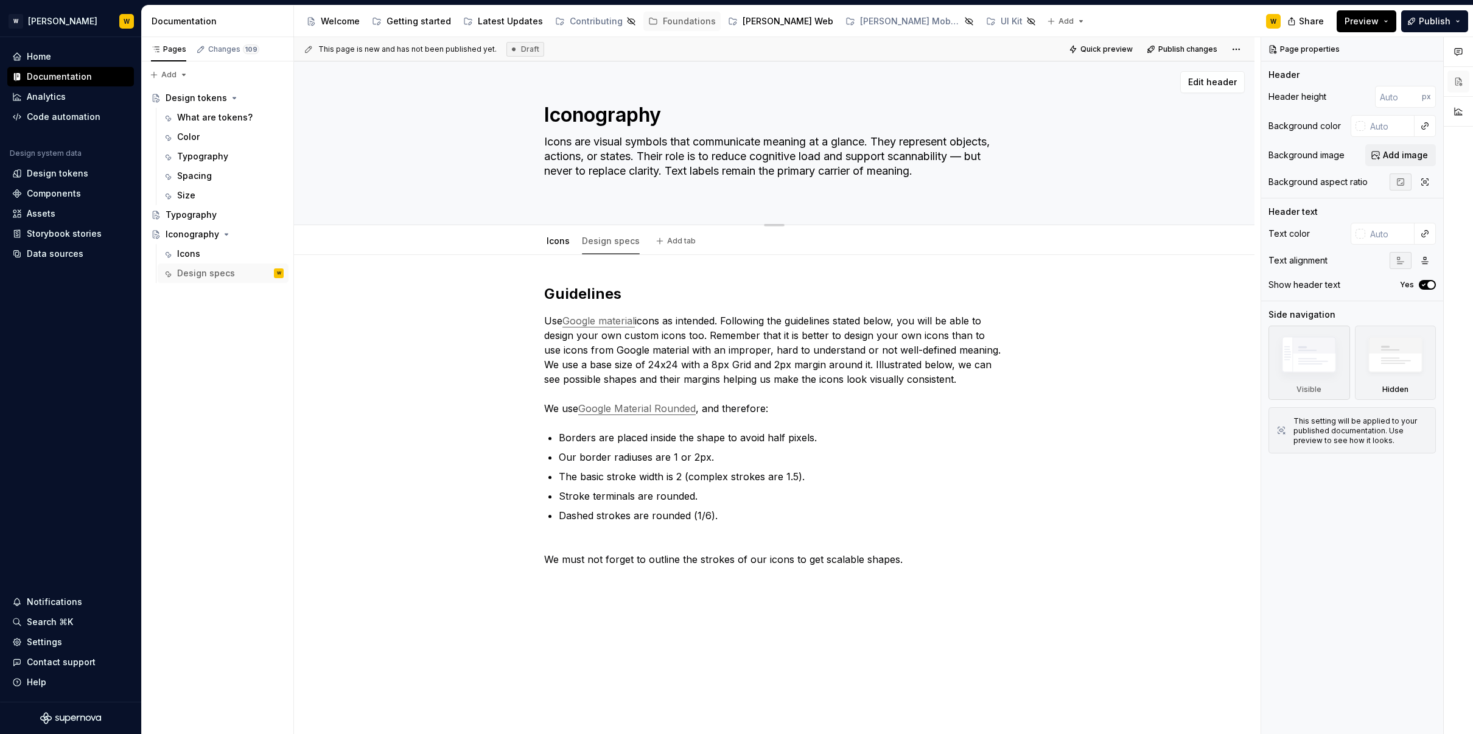
click at [781, 162] on textarea "Icons are visual symbols that communicate meaning at a glance. They represent o…" at bounding box center [772, 163] width 460 height 63
click at [738, 172] on textarea "Icons are visual symbols that communicate meaning at a glance. They represent o…" at bounding box center [772, 163] width 460 height 63
click at [578, 172] on textarea "Icons are visual symbols that communicate meaning at a glance. They represent o…" at bounding box center [772, 163] width 460 height 63
type textarea "Icons are visual symbols that communicate meaning at a glance. They represent o…"
click at [654, 200] on div "Iconography Icons are visual symbols that communicate meaning at a glance. They…" at bounding box center [774, 142] width 460 height 163
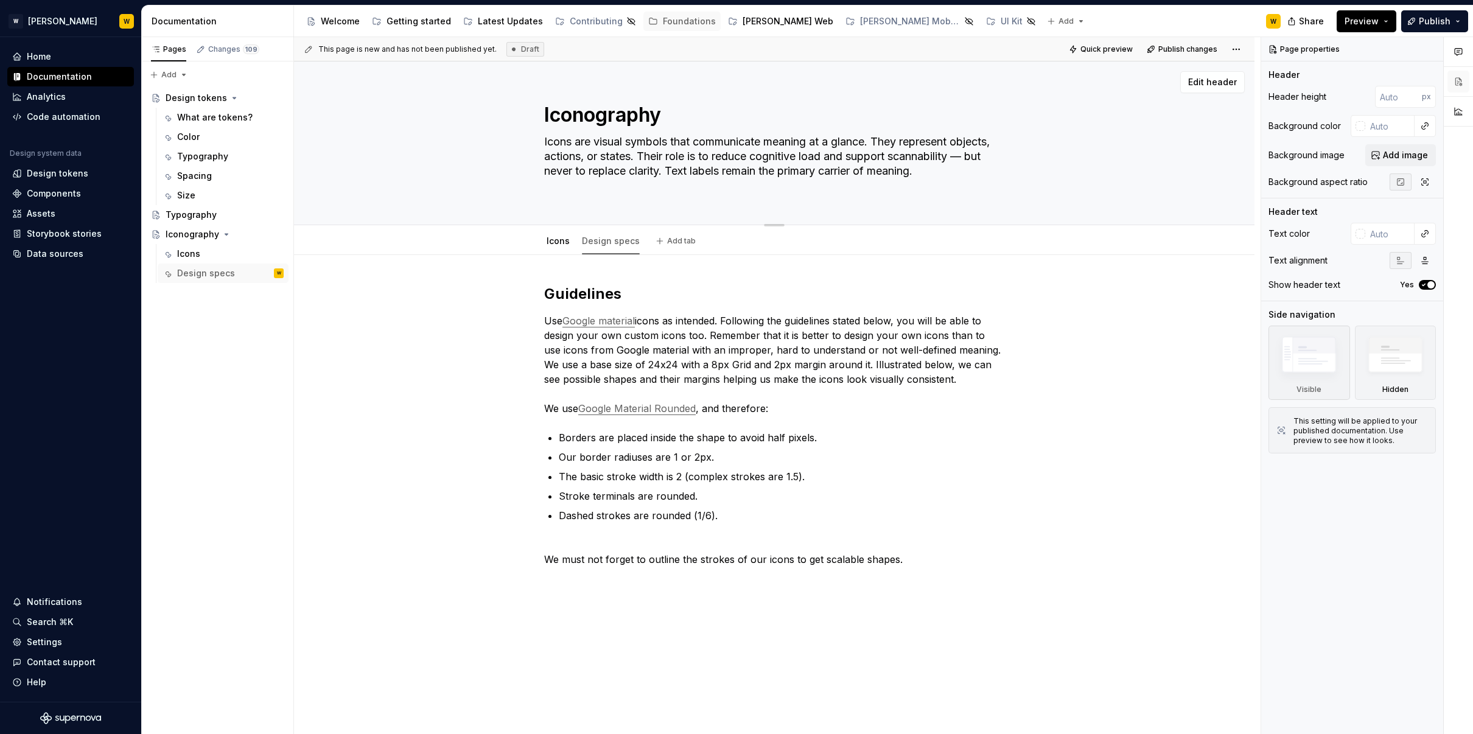
drag, startPoint x: 666, startPoint y: 187, endPoint x: 654, endPoint y: 159, distance: 30.3
click at [652, 161] on textarea "Icons are visual symbols that communicate meaning at a glance. They represent o…" at bounding box center [772, 163] width 460 height 63
drag, startPoint x: 666, startPoint y: 152, endPoint x: 679, endPoint y: 153, distance: 12.2
click at [666, 152] on textarea "Icons are visual symbols that communicate meaning at a glance. They represent o…" at bounding box center [772, 163] width 460 height 63
drag, startPoint x: 710, startPoint y: 169, endPoint x: 728, endPoint y: 187, distance: 25.8
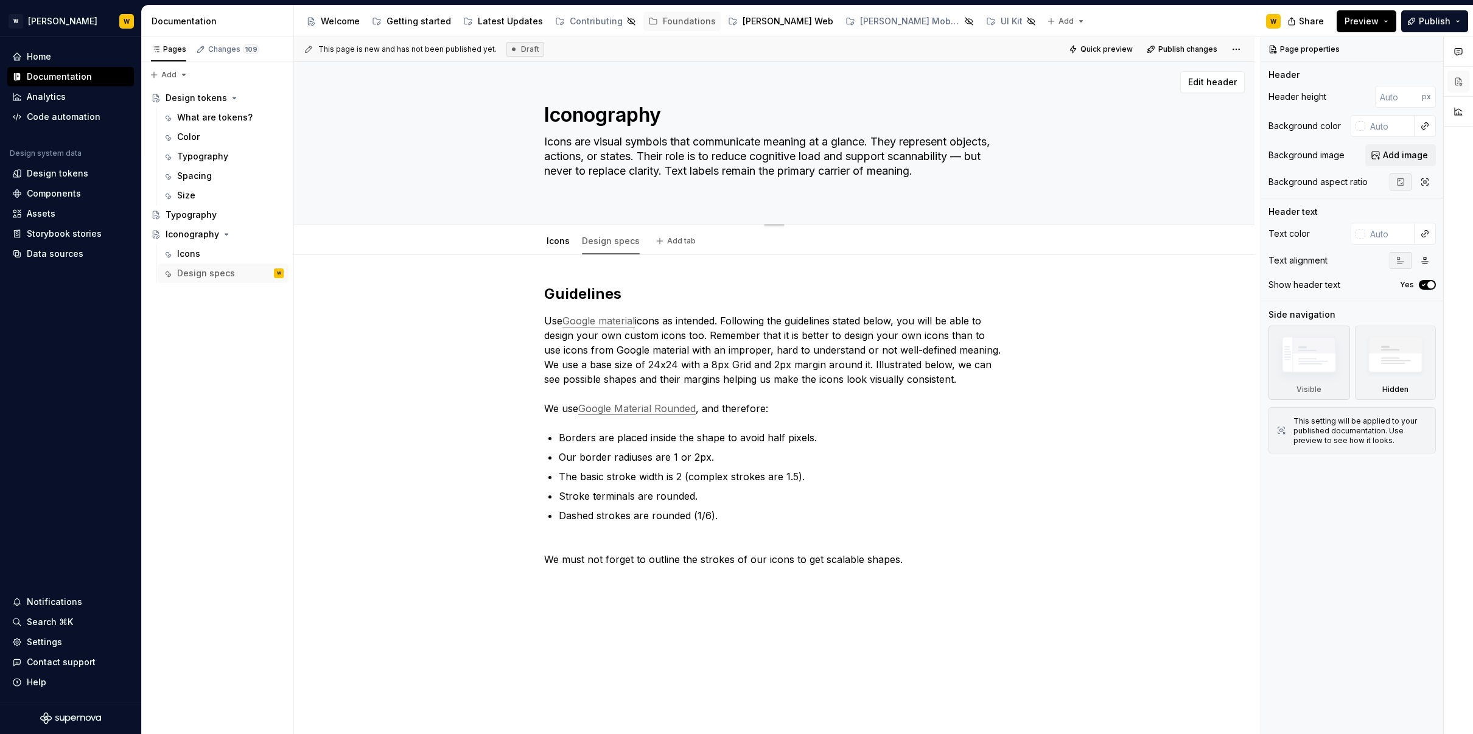
click at [728, 187] on textarea "Icons are visual symbols that communicate meaning at a glance. They represent o…" at bounding box center [772, 163] width 460 height 63
type textarea "*"
type textarea "Icons are visual symbols that communicate meaning at a glance. They represent o…"
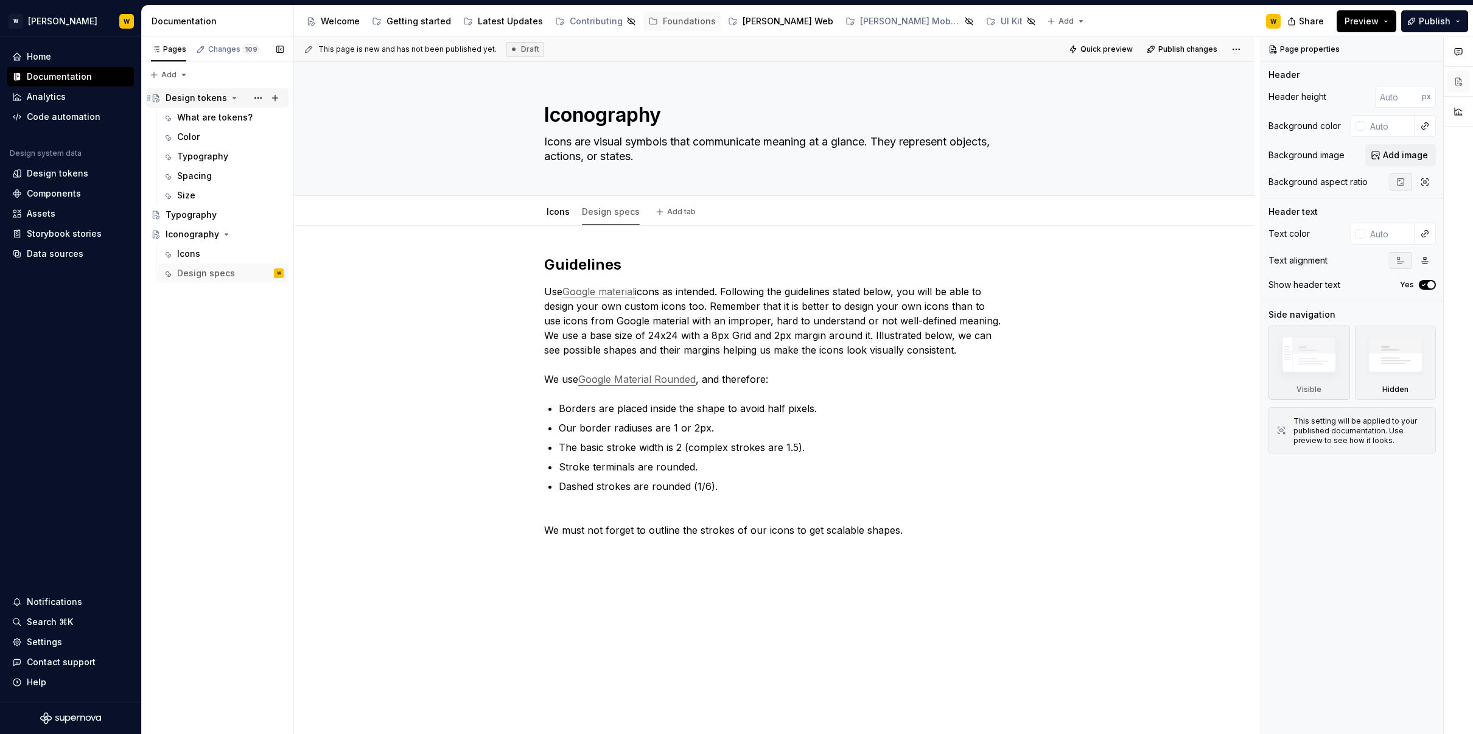
type textarea "*"
type textarea "Icons are visual symbols that communicate meaning at a glance. They represent o…"
click at [207, 114] on div "What are tokens?" at bounding box center [212, 117] width 70 height 12
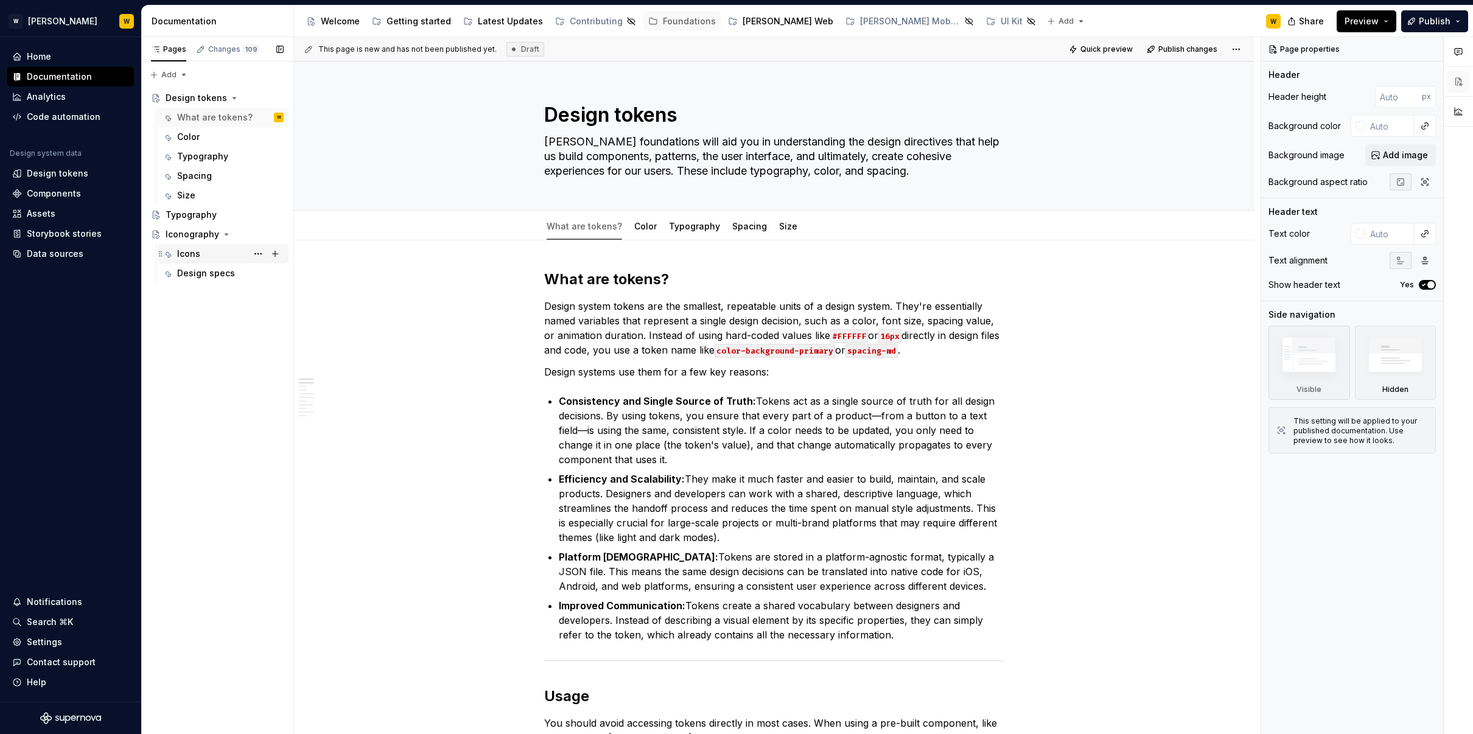
click at [189, 256] on div "Icons" at bounding box center [188, 254] width 23 height 12
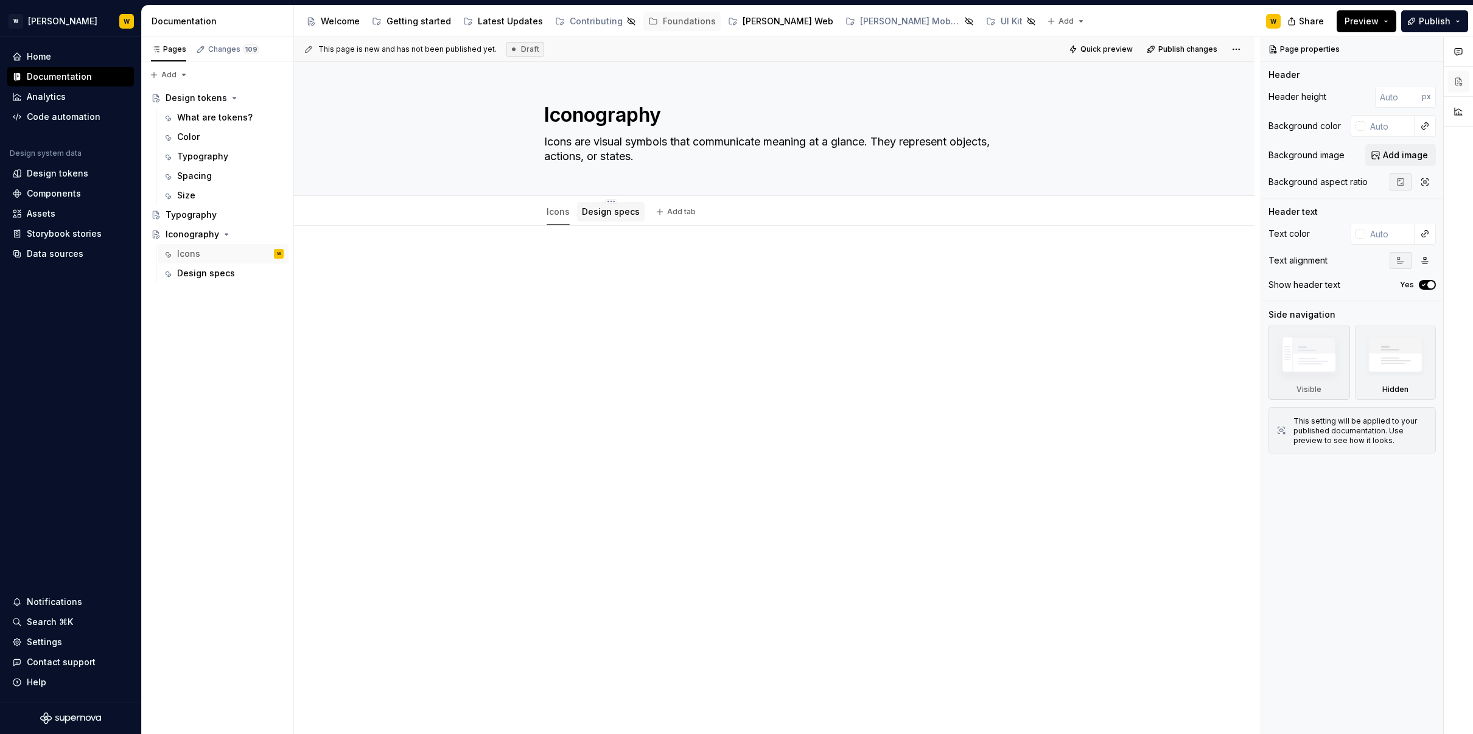
click at [605, 211] on link "Design specs" at bounding box center [611, 211] width 58 height 10
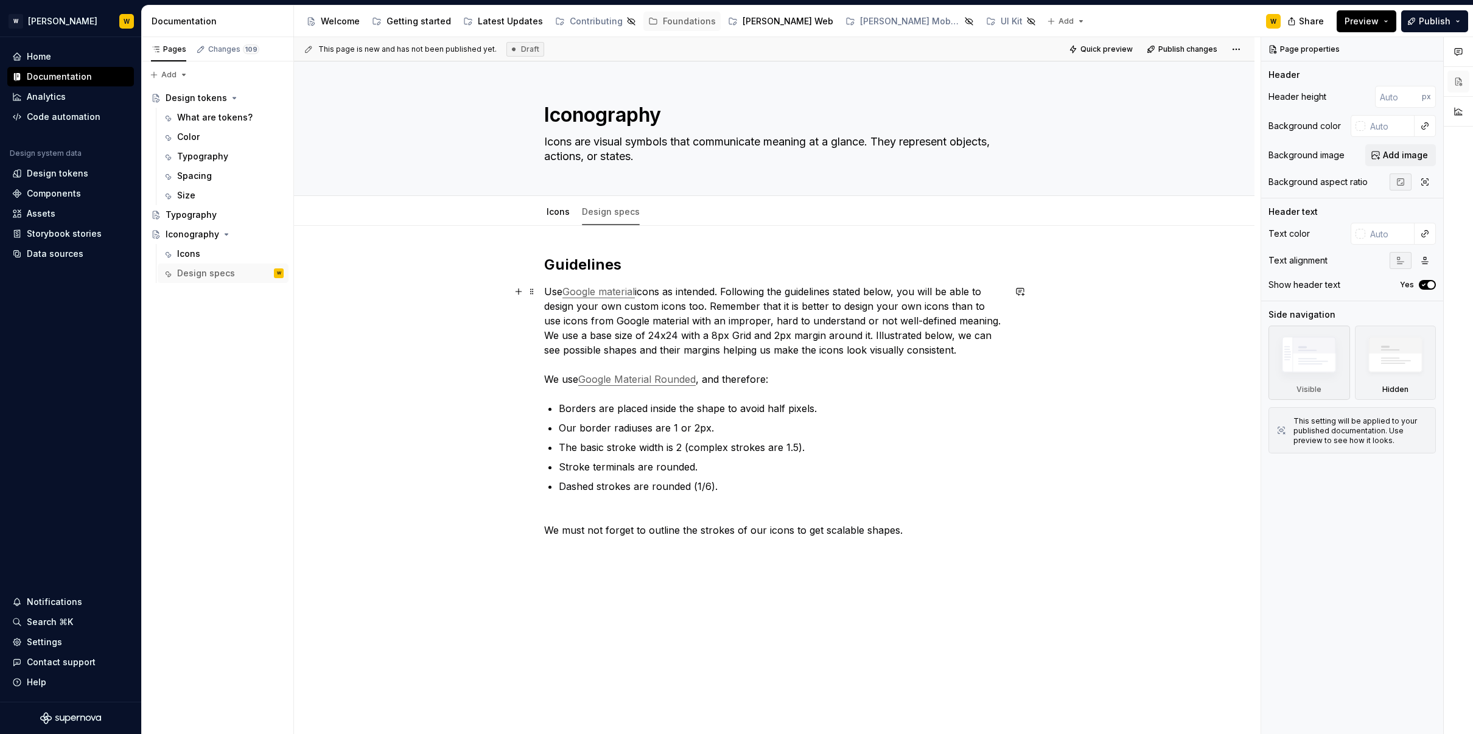
click at [745, 289] on p "Use Google material icons as intended. Following the guidelines stated below, y…" at bounding box center [774, 335] width 460 height 102
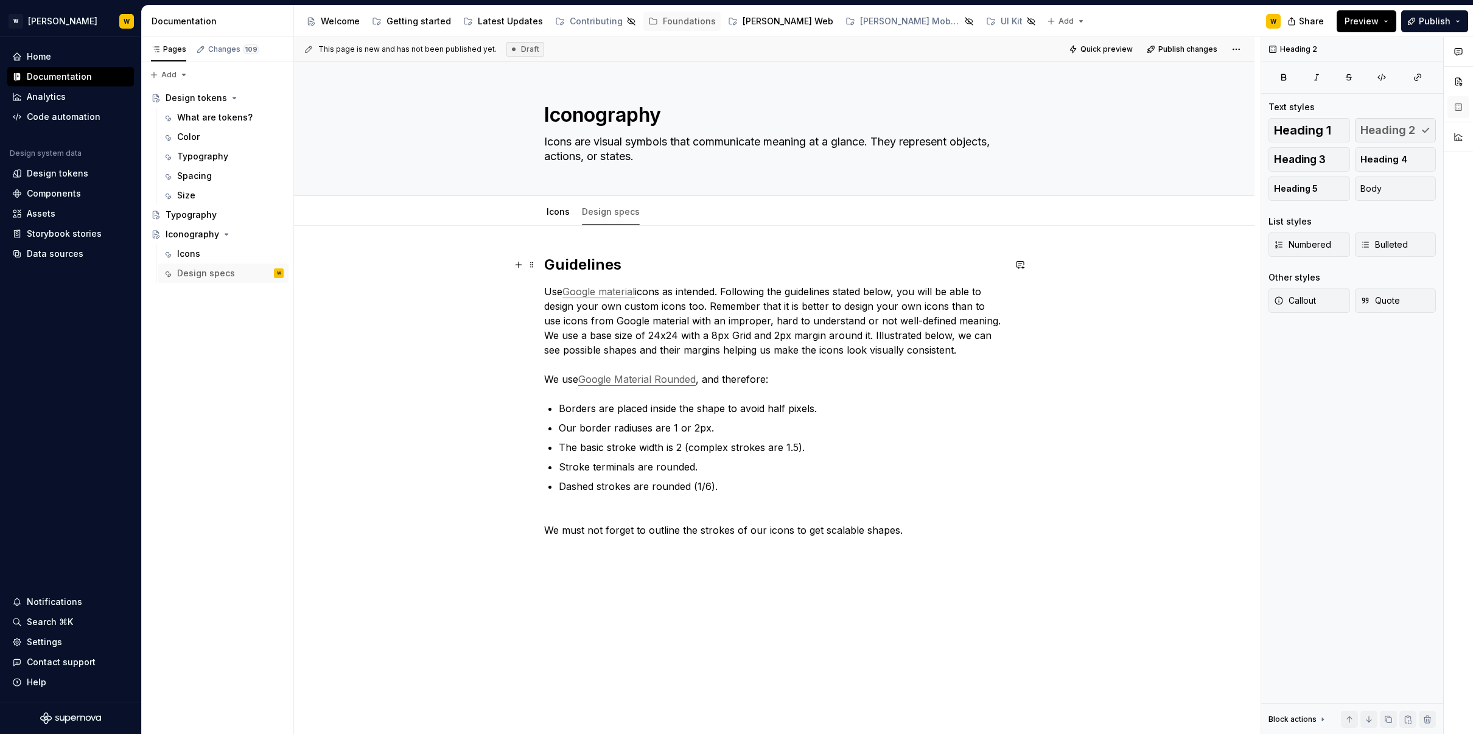
click at [553, 258] on h2 "Guidelines" at bounding box center [774, 264] width 460 height 19
click at [687, 306] on p "Use Google material icons as intended. Following the guidelines stated below, y…" at bounding box center [774, 335] width 460 height 102
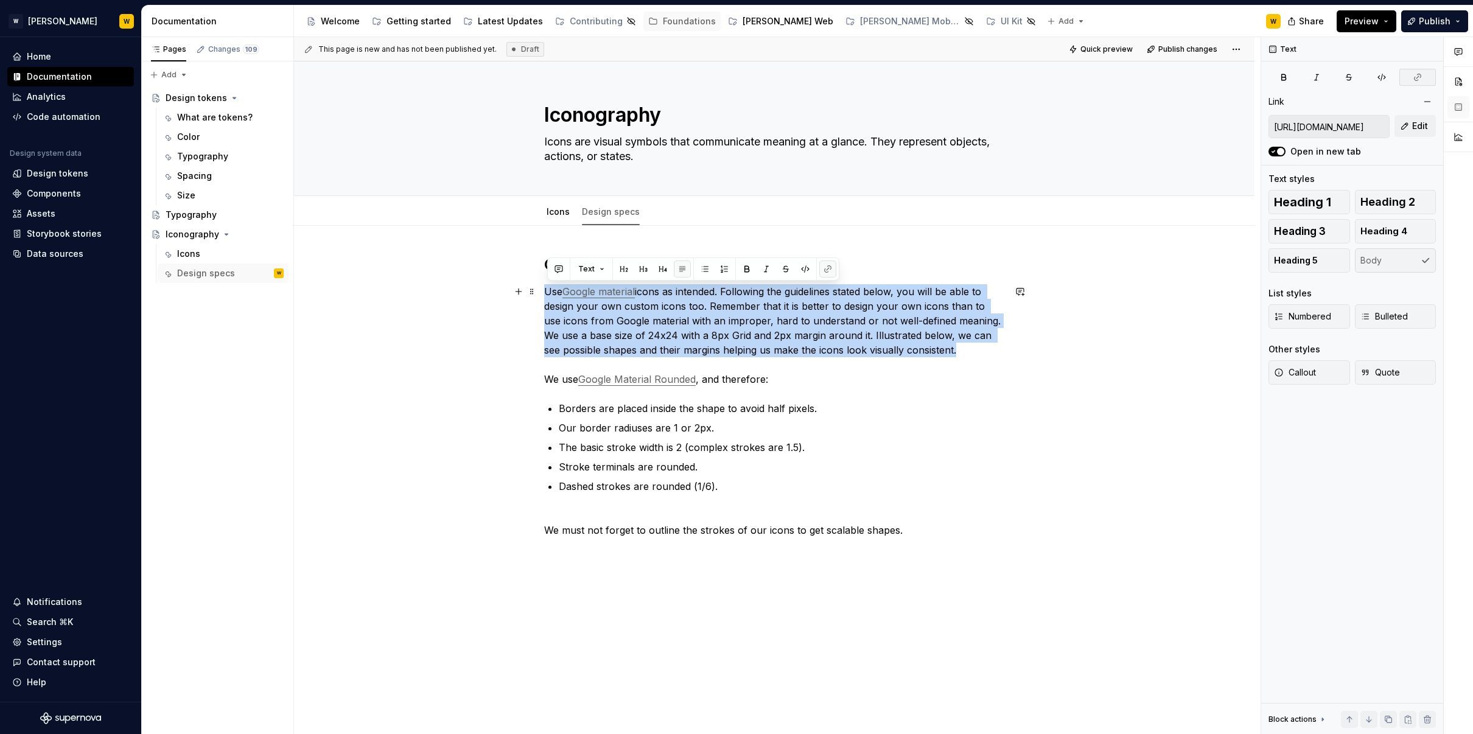
type textarea "*"
drag, startPoint x: 962, startPoint y: 352, endPoint x: 461, endPoint y: 290, distance: 504.6
click at [461, 290] on div "Guidelines Use Google material icons as intended. Following the guidelines stat…" at bounding box center [774, 506] width 960 height 561
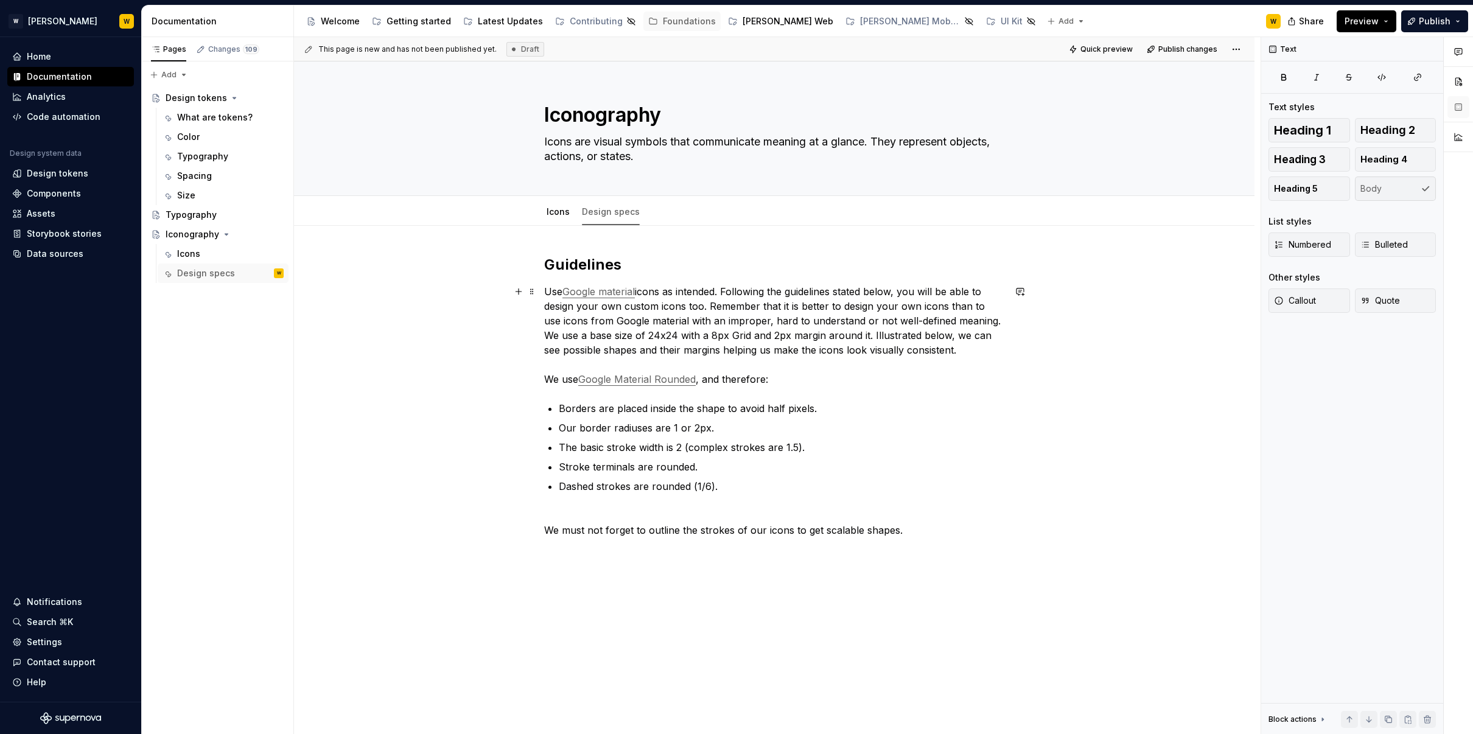
click at [829, 328] on p "Use Google material icons as intended. Following the guidelines stated below, y…" at bounding box center [774, 335] width 460 height 102
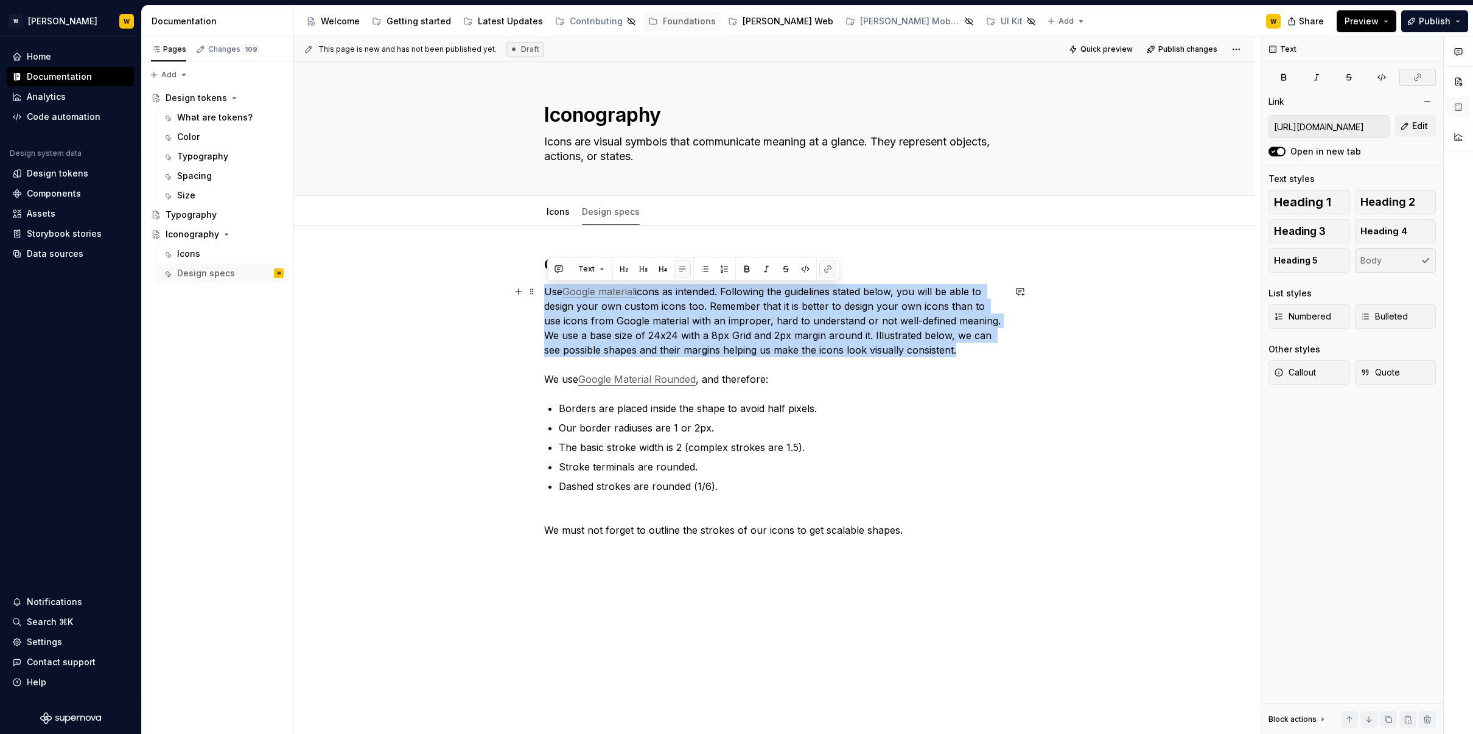
drag, startPoint x: 975, startPoint y: 351, endPoint x: 541, endPoint y: 298, distance: 437.7
click at [541, 298] on div "Guidelines Use Google material icons as intended. Following the guidelines stat…" at bounding box center [774, 506] width 960 height 561
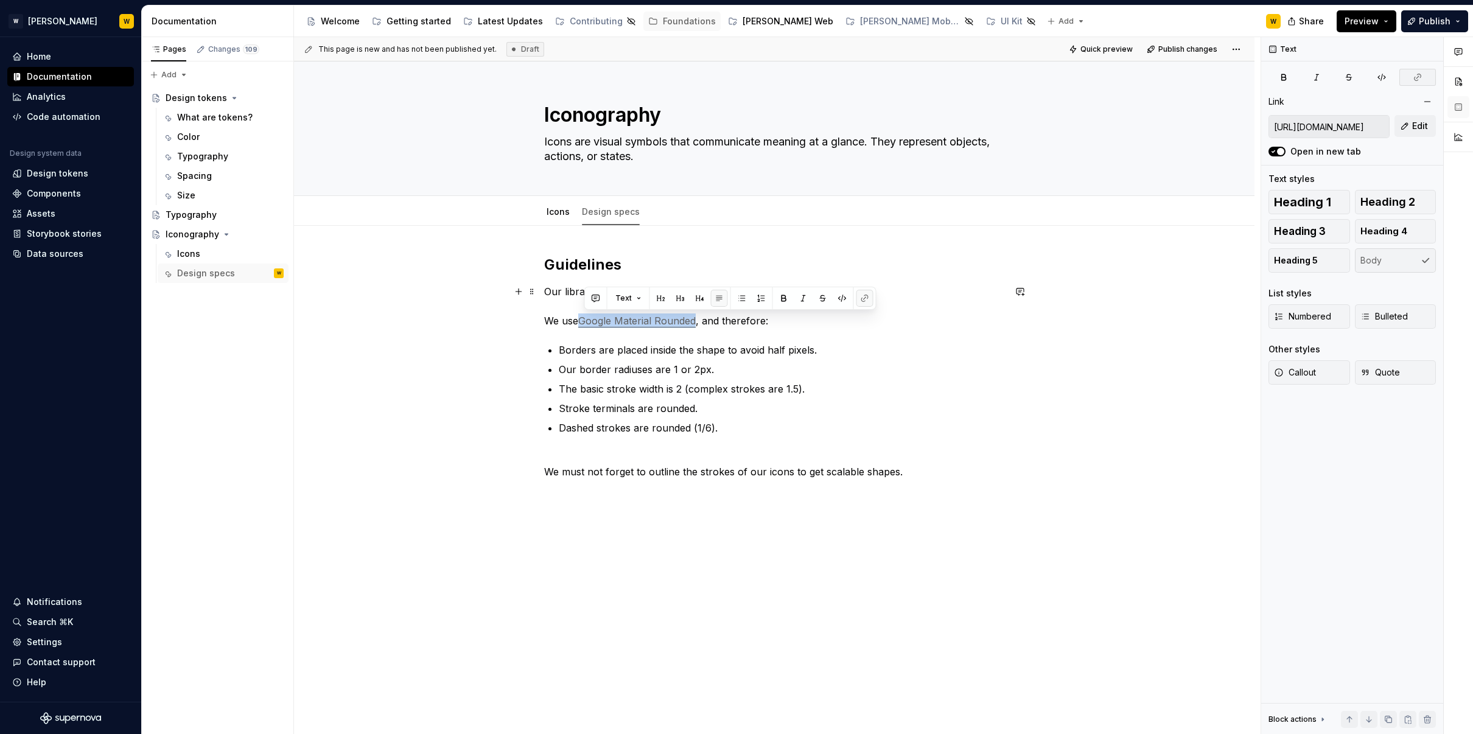
drag, startPoint x: 701, startPoint y: 318, endPoint x: 582, endPoint y: 322, distance: 118.7
click at [582, 322] on p "Our library use We use Google Material Rounded , and therefore:" at bounding box center [774, 306] width 460 height 44
copy link "Google Material Rounded"
click at [647, 268] on h2 "Guidelines" at bounding box center [774, 264] width 460 height 19
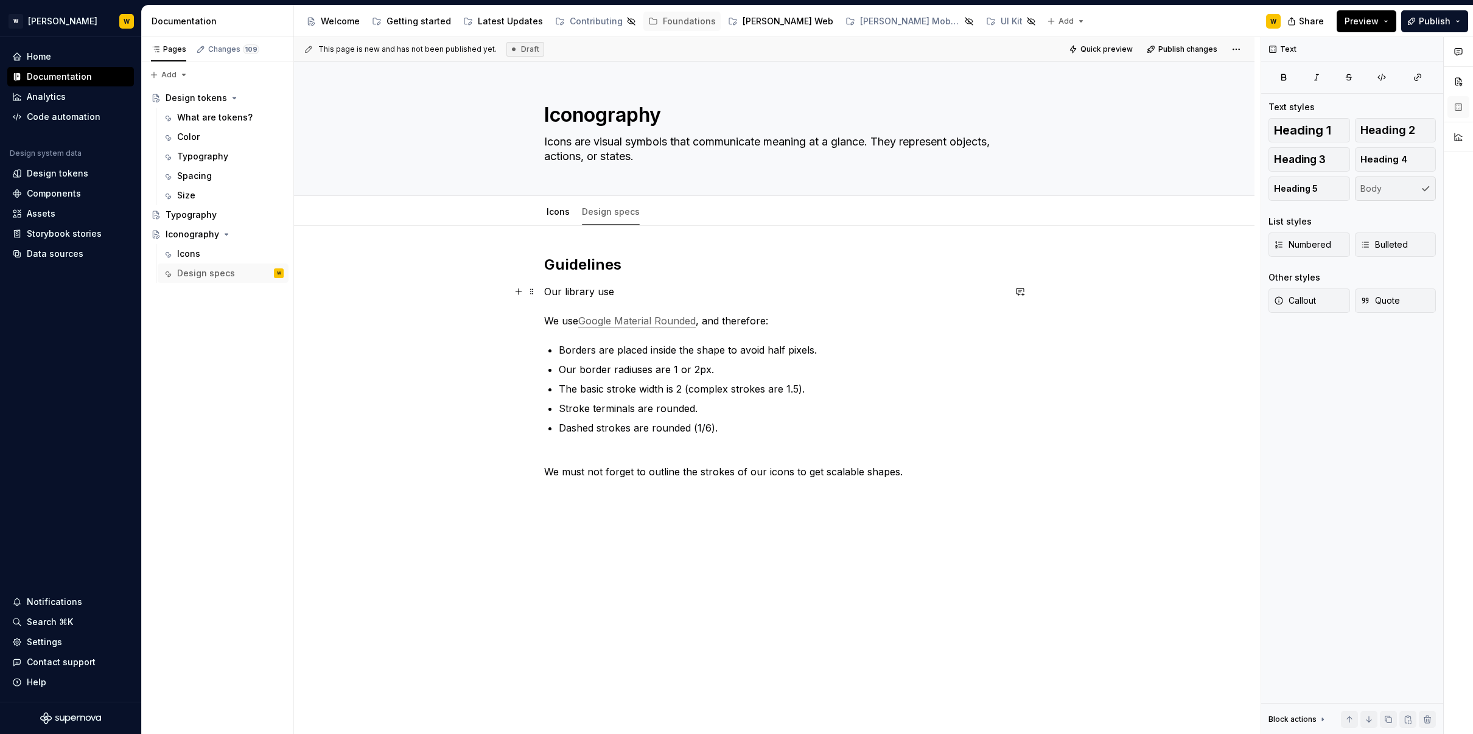
click at [638, 290] on p "Our library use We use Google Material Rounded , and therefore:" at bounding box center [774, 306] width 460 height 44
drag, startPoint x: 616, startPoint y: 290, endPoint x: 661, endPoint y: 293, distance: 45.1
click at [616, 292] on link "Google Material Rounded" at bounding box center [672, 291] width 117 height 12
click at [790, 291] on p "Our library use Google Material Rounded We use Google Material Rounded , and th…" at bounding box center [774, 306] width 460 height 44
click at [596, 288] on p "Our library use Google Material Rounded set We use Google Material Rounded , an…" at bounding box center [774, 306] width 460 height 44
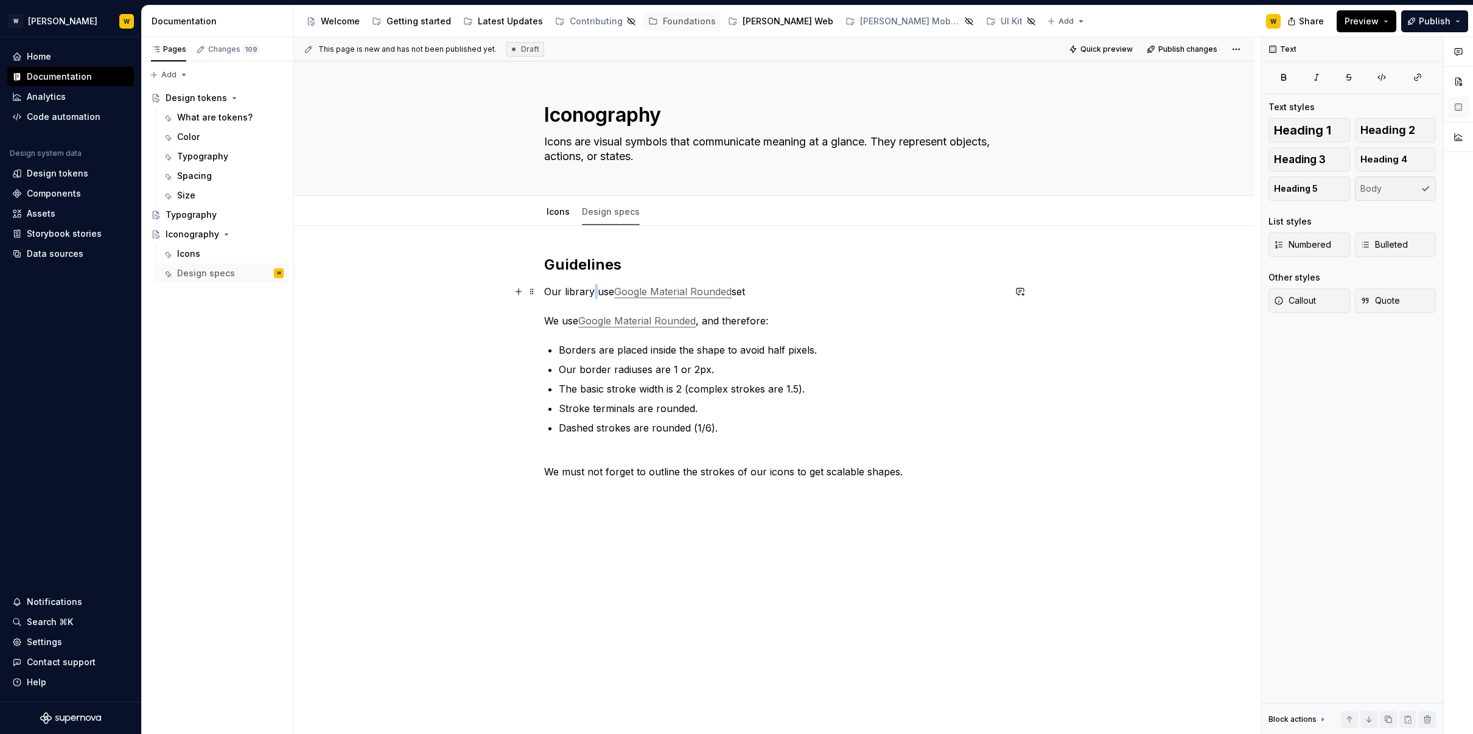
click at [596, 288] on p "Our library use Google Material Rounded set We use Google Material Rounded , an…" at bounding box center [774, 306] width 460 height 44
click at [598, 291] on p "Our library use Google Material Rounded set We use Google Material Rounded , an…" at bounding box center [774, 306] width 460 height 44
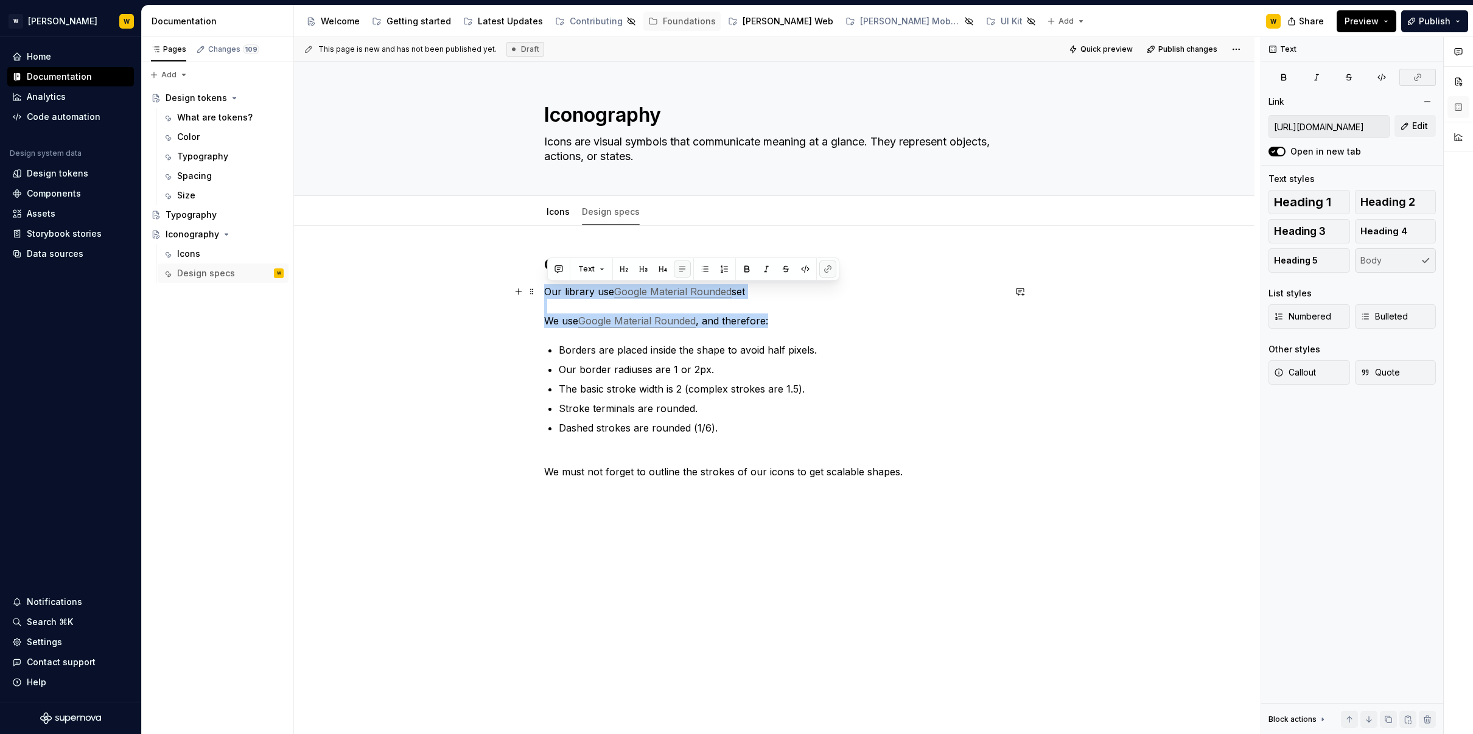
click at [598, 291] on p "Our library use Google Material Rounded set We use Google Material Rounded , an…" at bounding box center [774, 306] width 460 height 44
click at [602, 293] on p "Our library use Google Material Rounded set We use Google Material Rounded , an…" at bounding box center [774, 306] width 460 height 44
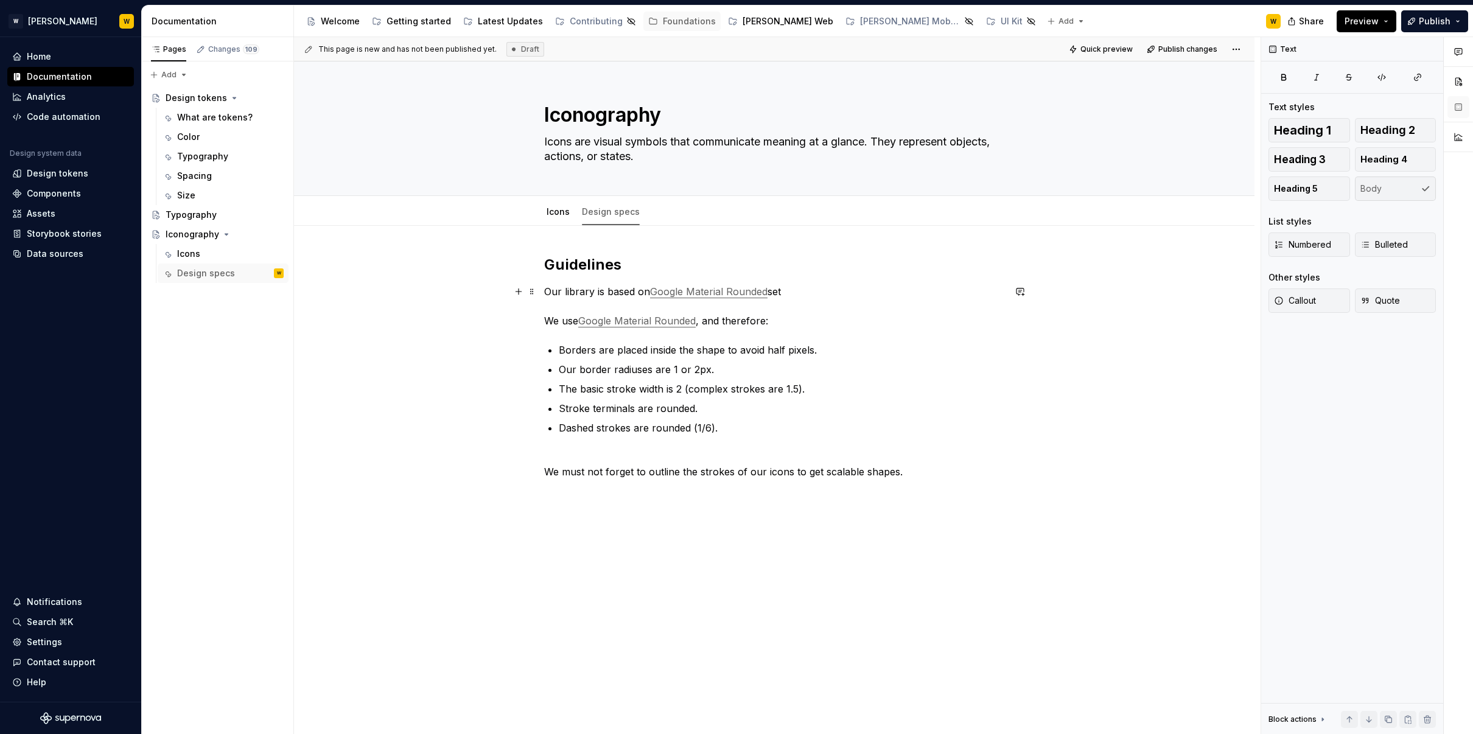
click at [827, 294] on p "Our library is based on Google Material Rounded set We use Google Material Roun…" at bounding box center [774, 306] width 460 height 44
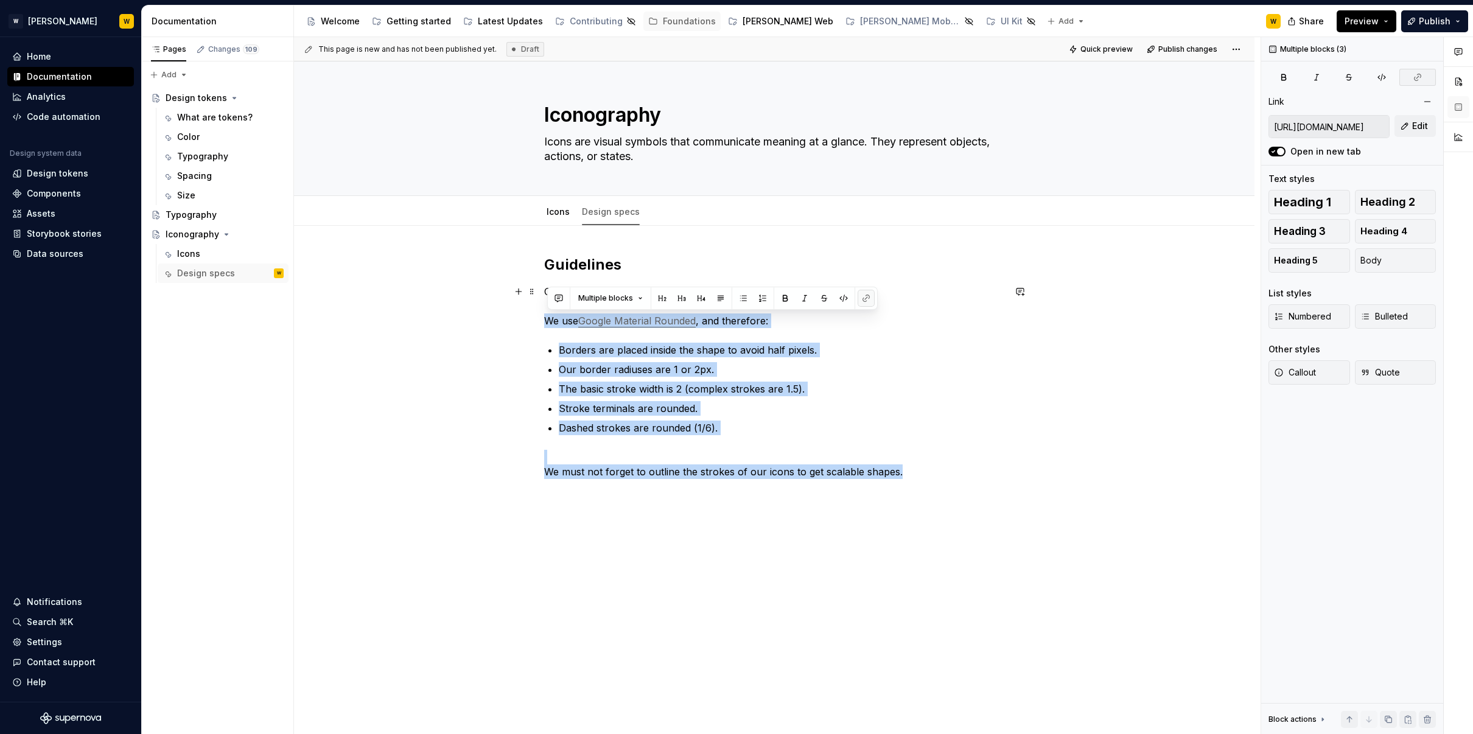
drag, startPoint x: 948, startPoint y: 475, endPoint x: 501, endPoint y: 314, distance: 474.9
click at [501, 314] on div "Guidelines Our library is based on Google Material Rounded set. We use Google M…" at bounding box center [774, 477] width 960 height 503
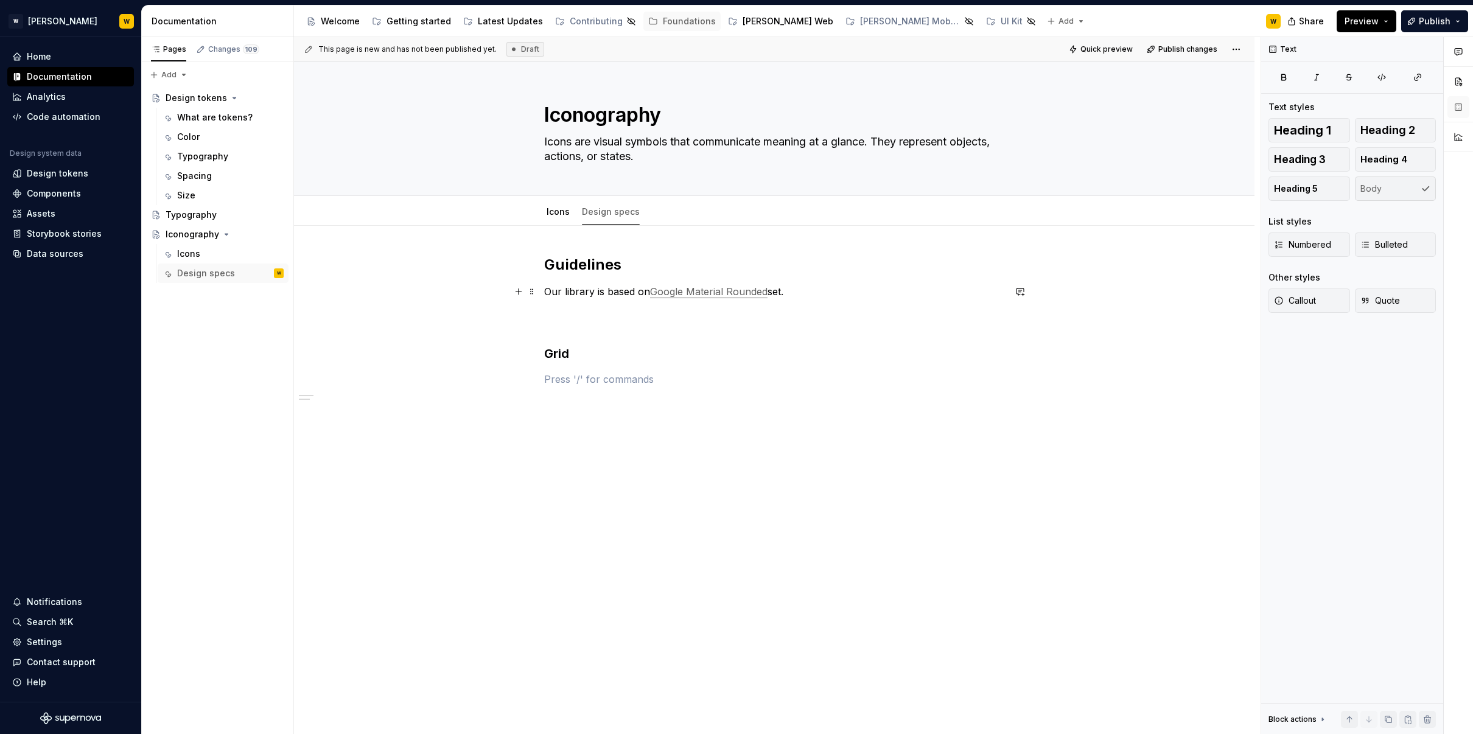
click at [828, 295] on p "Our library is based on Google Material Rounded set." at bounding box center [774, 298] width 460 height 29
click at [608, 381] on p at bounding box center [774, 379] width 460 height 15
click at [616, 382] on p at bounding box center [774, 379] width 460 height 15
click at [616, 380] on p at bounding box center [774, 379] width 460 height 15
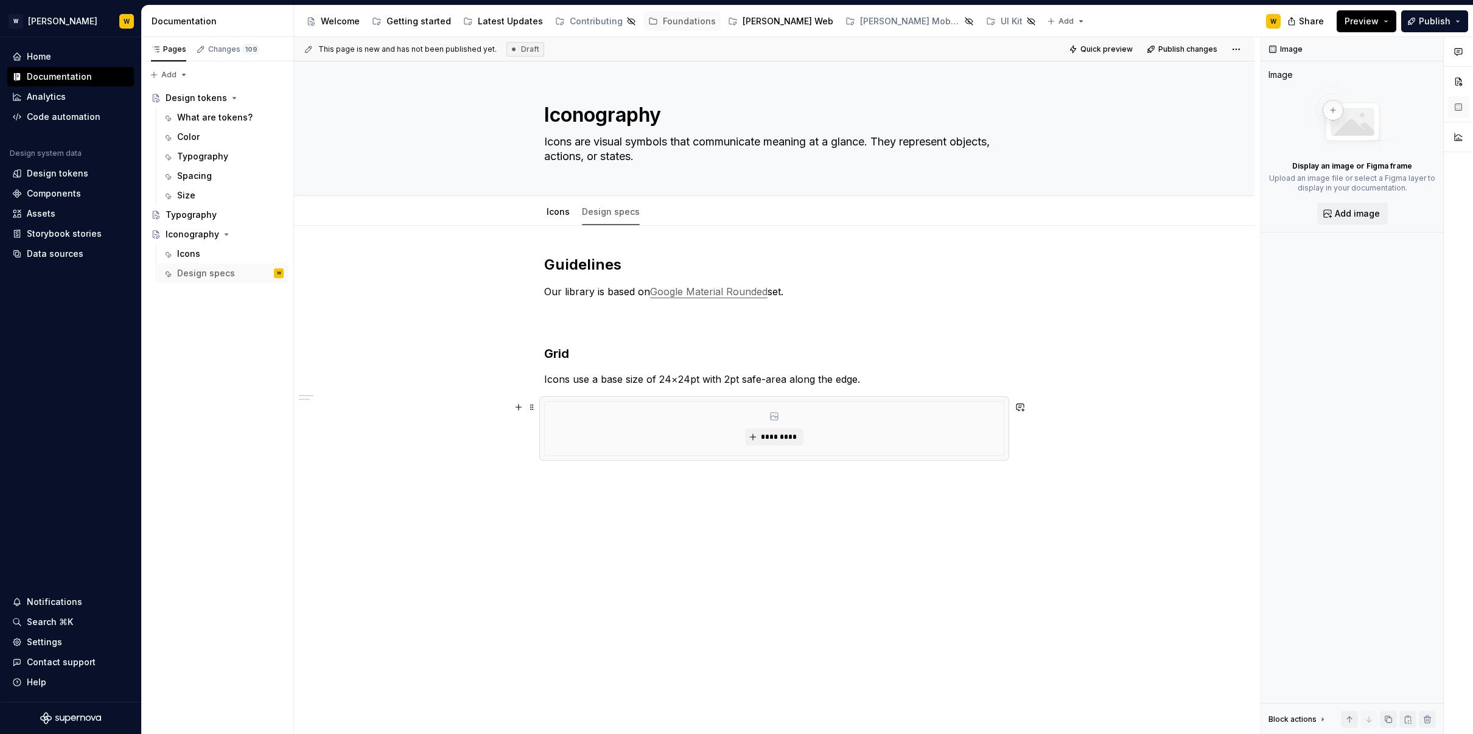
click at [788, 427] on div "*********" at bounding box center [774, 429] width 459 height 54
click at [785, 436] on span "*********" at bounding box center [778, 437] width 37 height 10
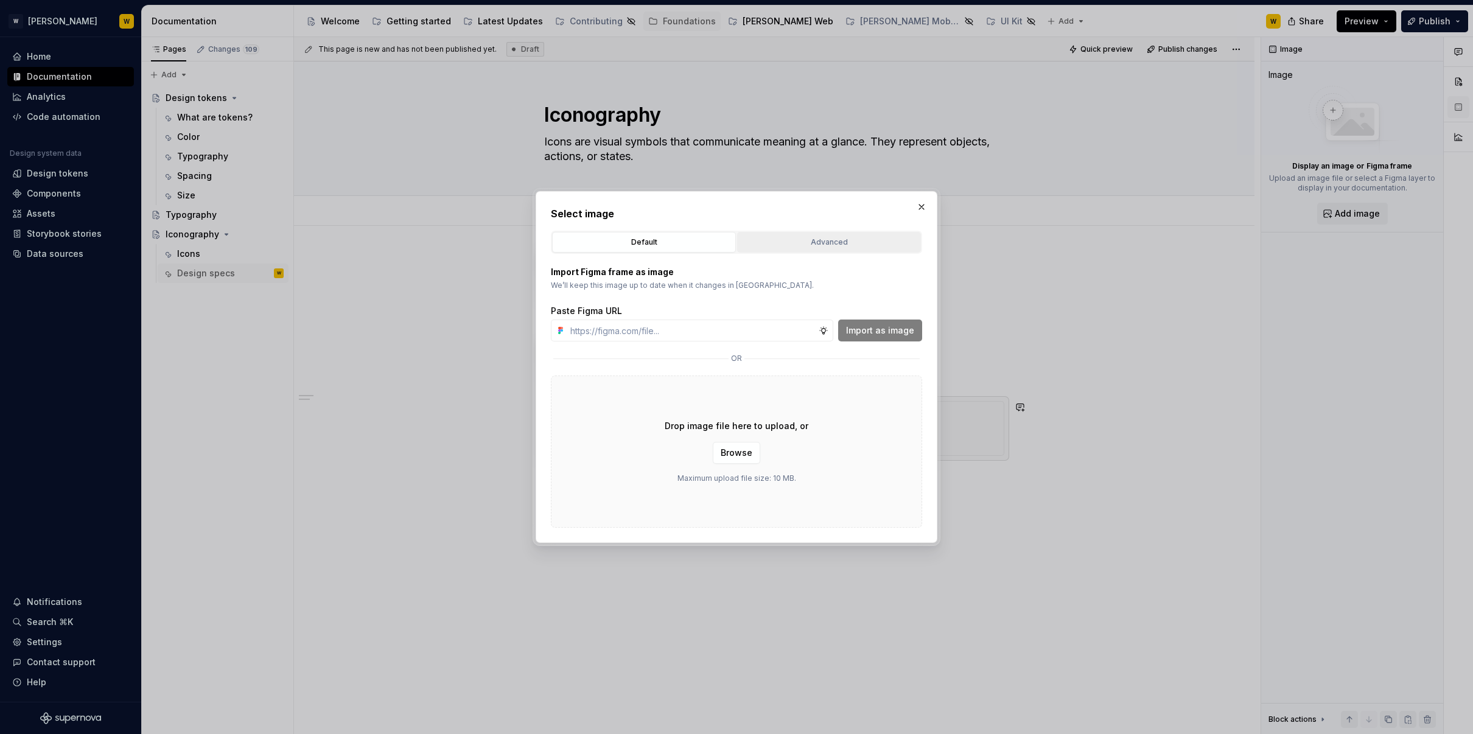
click at [809, 243] on div "Advanced" at bounding box center [828, 242] width 175 height 12
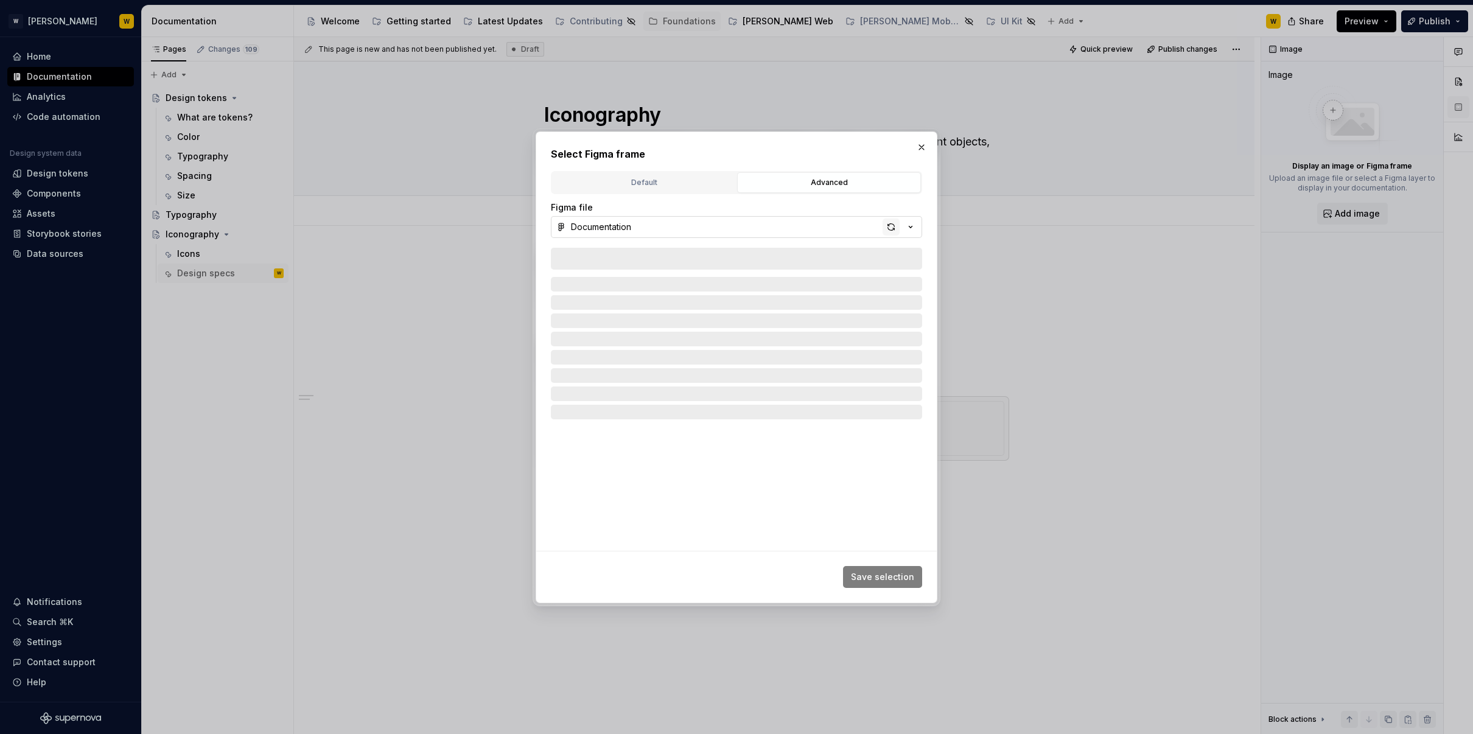
click at [893, 229] on div "button" at bounding box center [890, 226] width 17 height 17
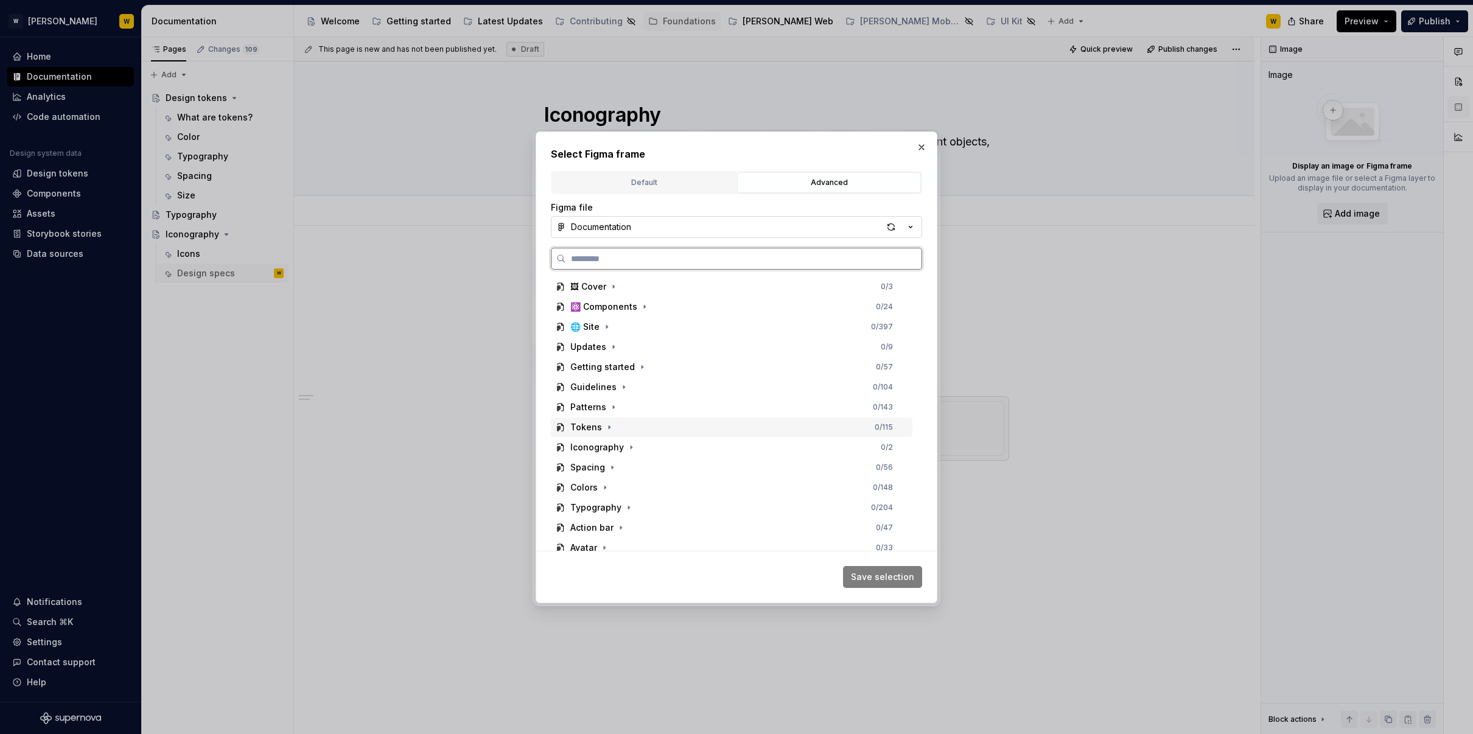
click at [587, 428] on div "Tokens" at bounding box center [586, 427] width 32 height 12
click at [606, 430] on icon "button" at bounding box center [609, 427] width 10 height 10
click at [601, 444] on div "Iconography" at bounding box center [597, 447] width 54 height 12
click at [619, 467] on div "core-tokens-structure" at bounding box center [629, 467] width 95 height 12
click at [898, 570] on button "Save selection" at bounding box center [882, 577] width 79 height 22
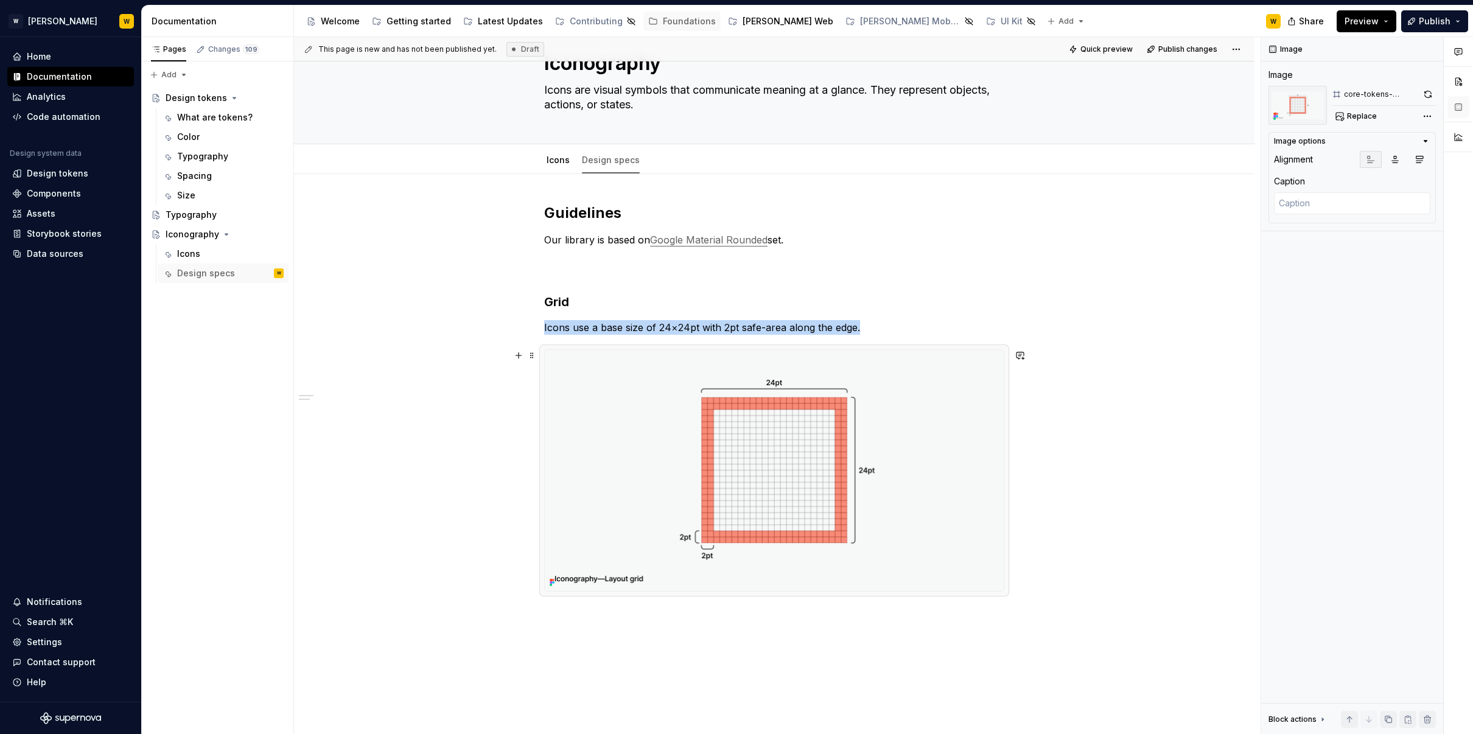
scroll to position [53, 0]
click at [620, 614] on div "Guidelines Our library is based on Google Material Rounded set. Grid Icons use …" at bounding box center [774, 499] width 960 height 652
click at [638, 628] on div "This page is new and has not been published yet. Draft Quick preview Publish ch…" at bounding box center [777, 385] width 966 height 697
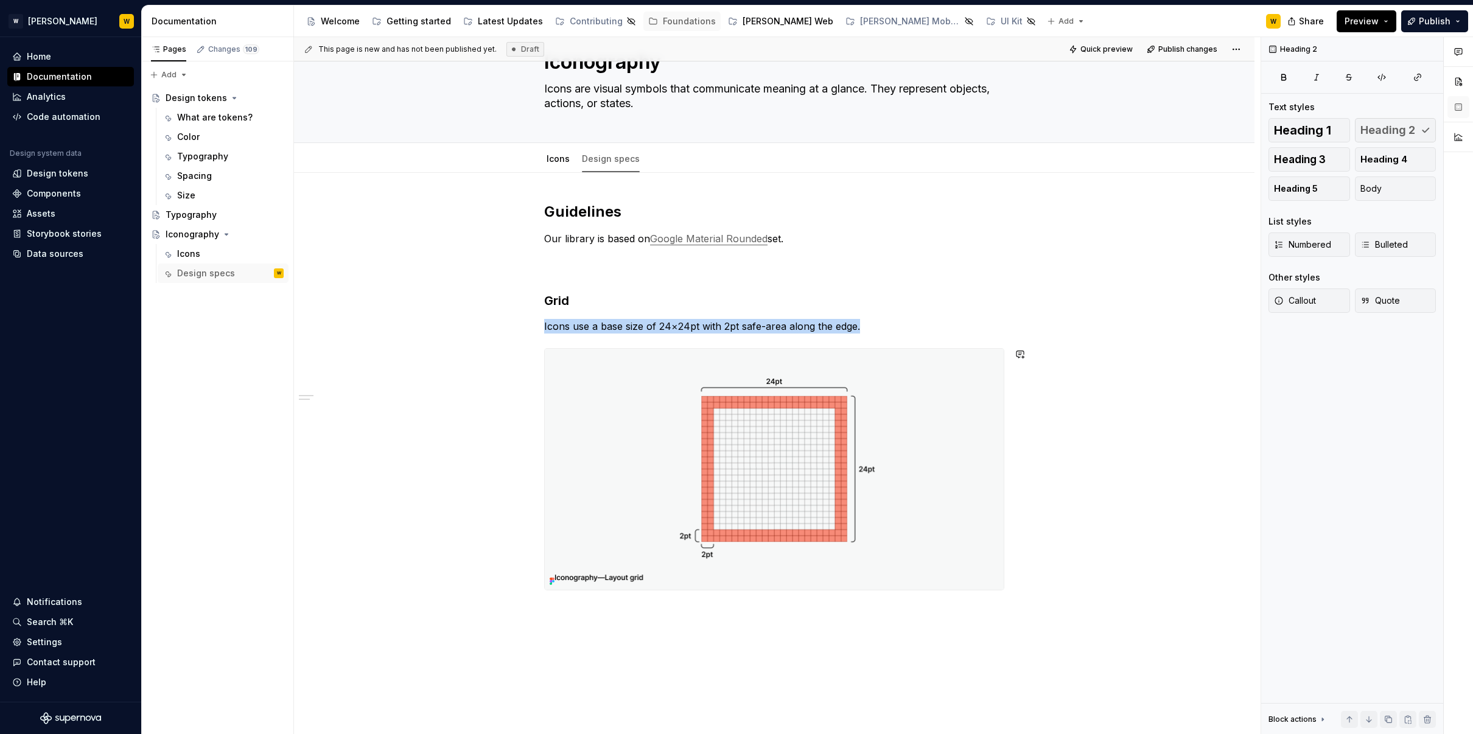
scroll to position [143, 0]
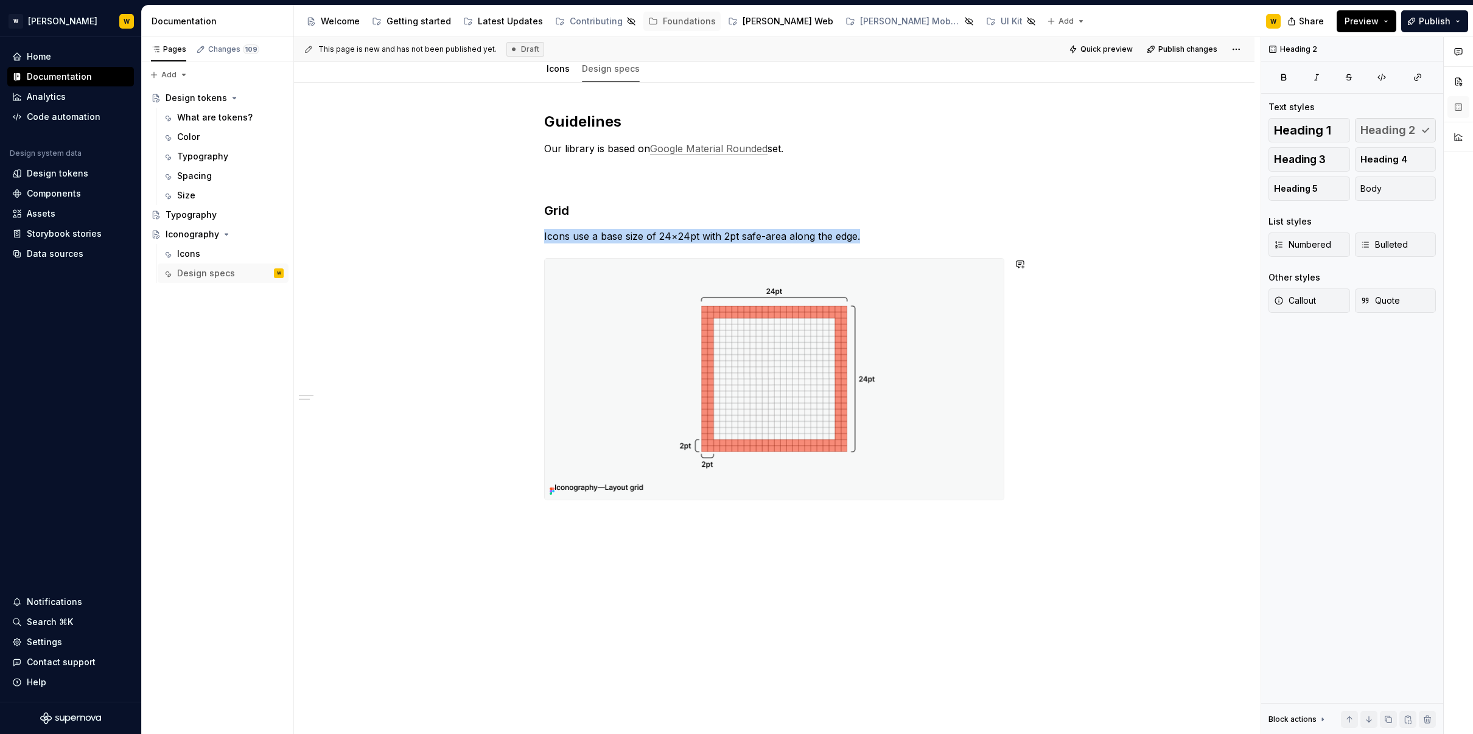
click at [668, 521] on div "Guidelines Our library is based on Google Material Rounded set. Grid Icons use …" at bounding box center [774, 409] width 960 height 652
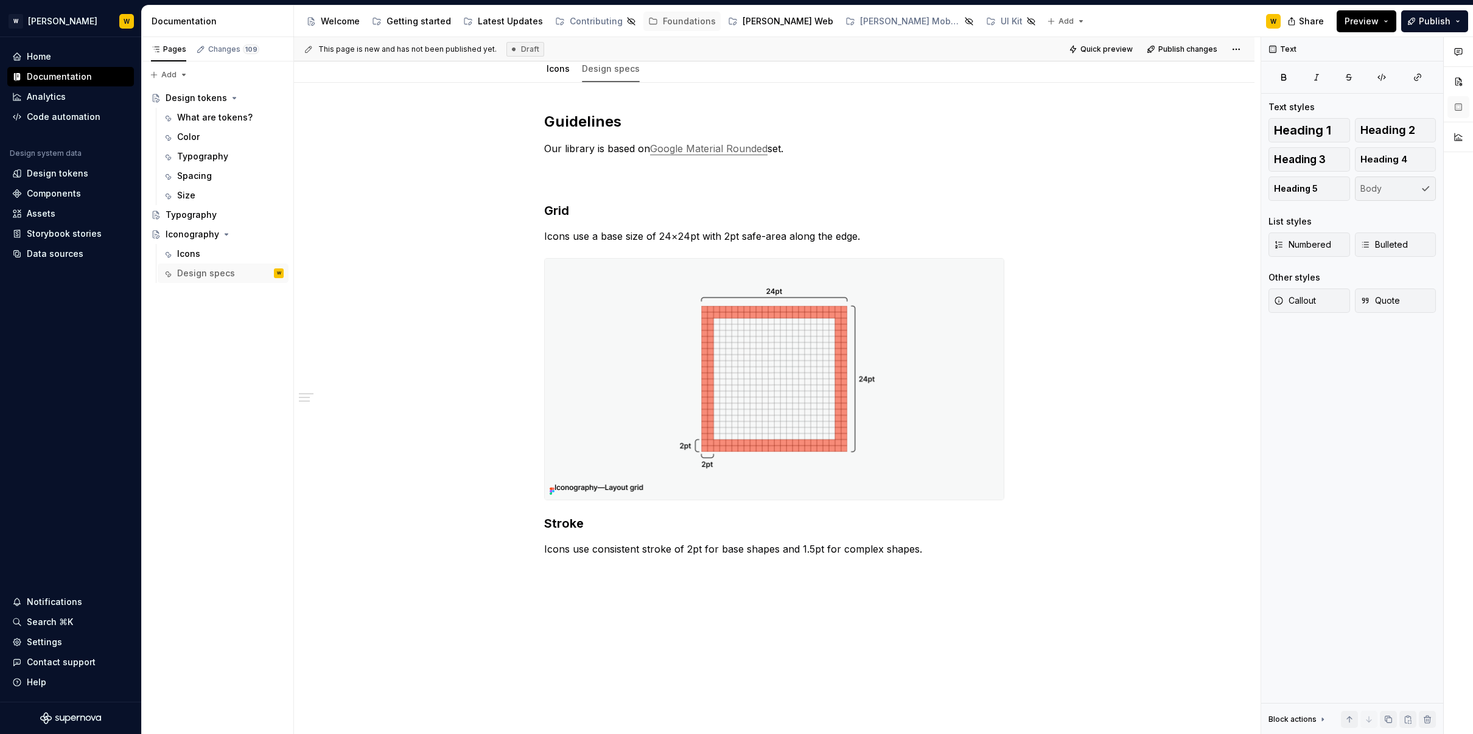
type textarea "*"
